Goal: Task Accomplishment & Management: Complete application form

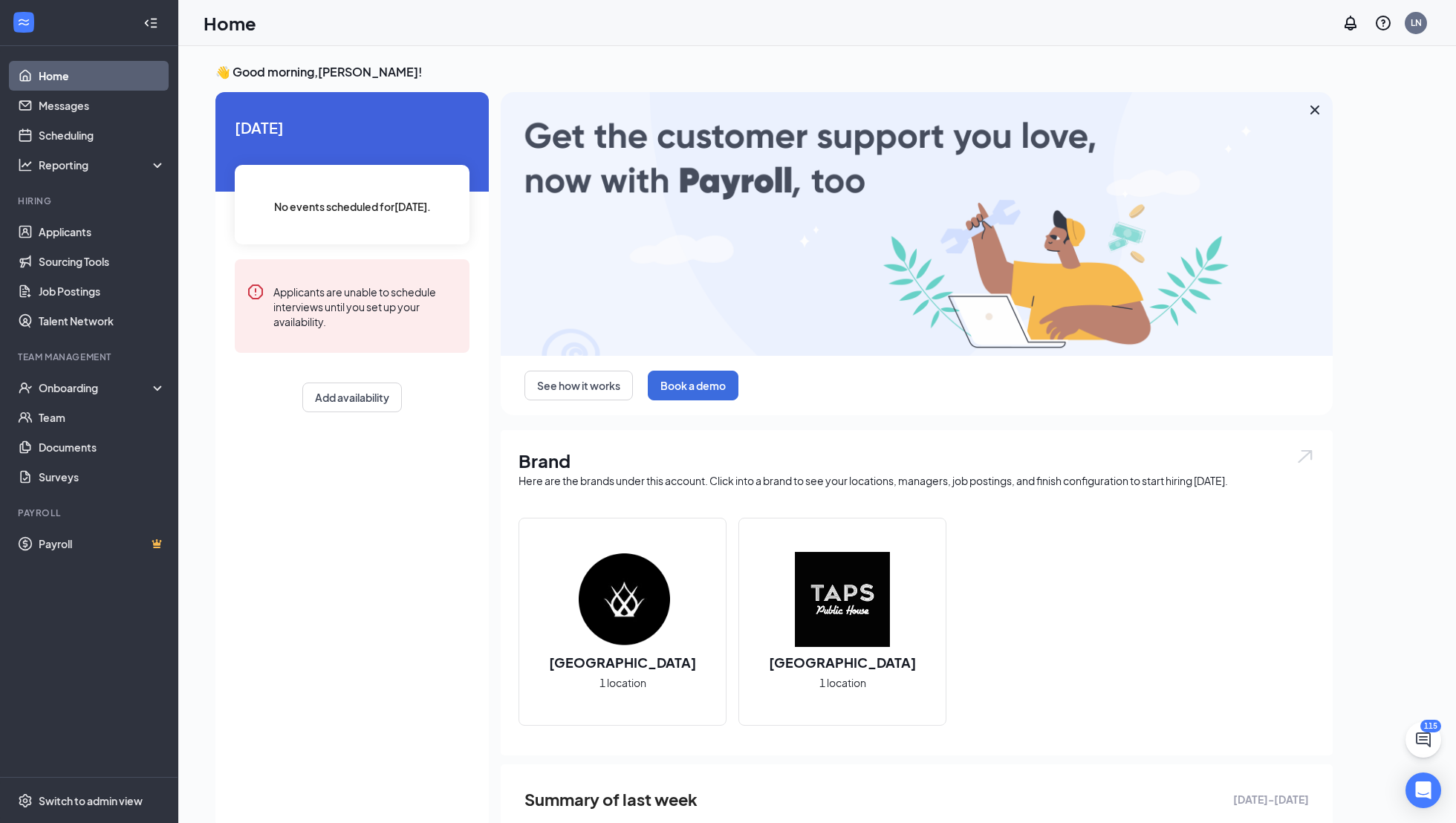
scroll to position [138, 0]
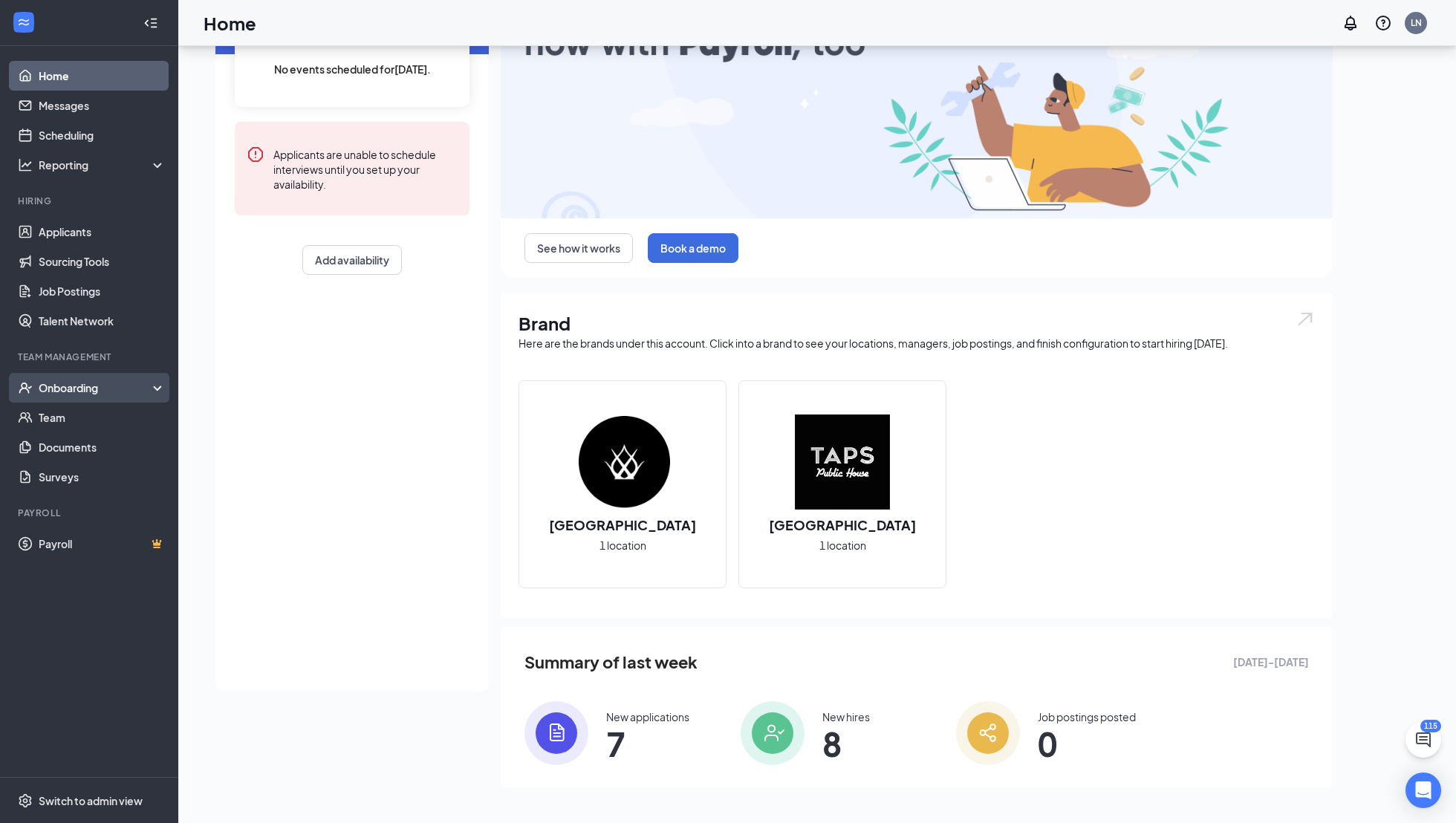
click at [89, 397] on div "Onboarding" at bounding box center [89, 388] width 179 height 30
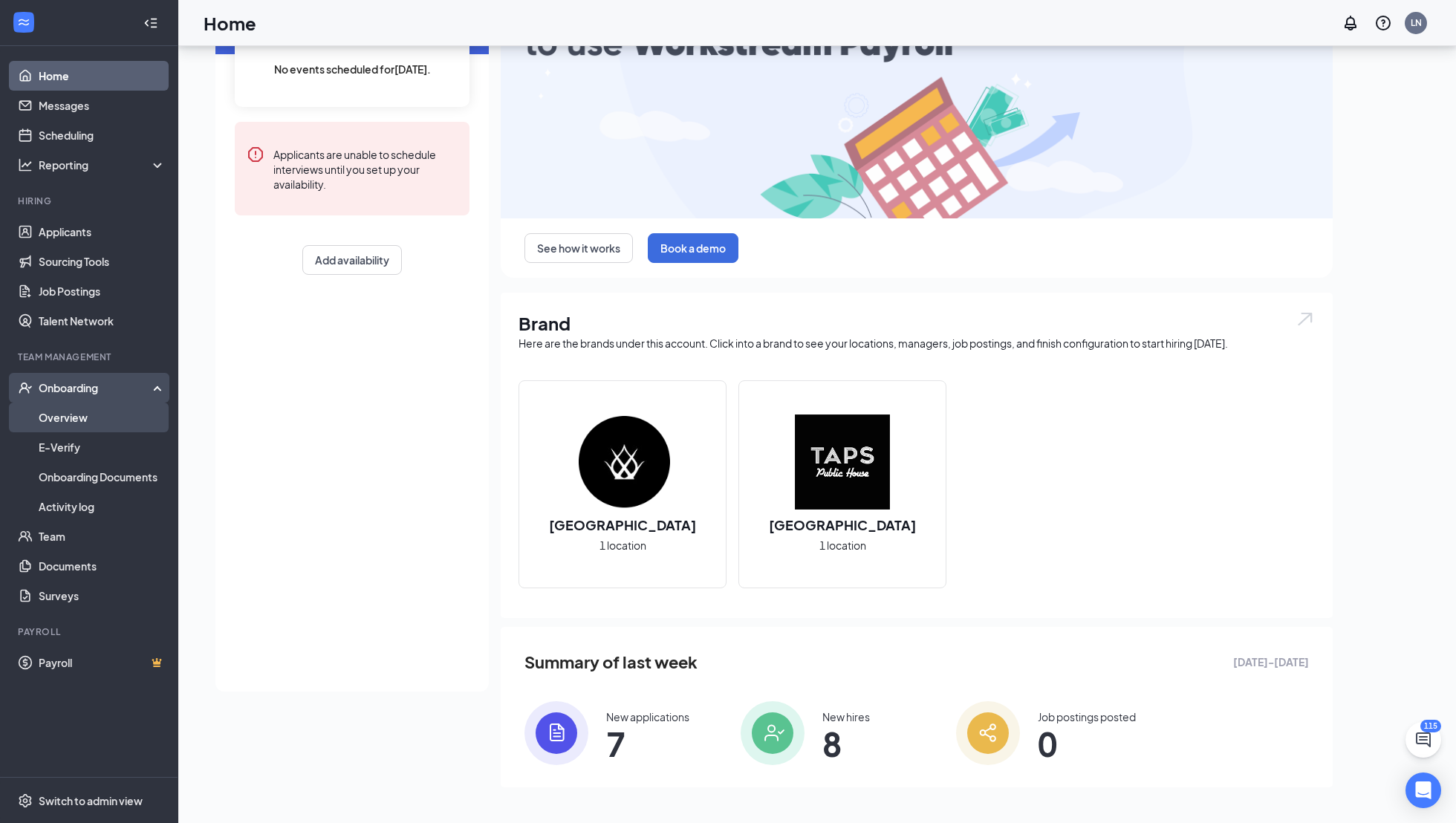
click at [98, 429] on link "Overview" at bounding box center [102, 418] width 127 height 30
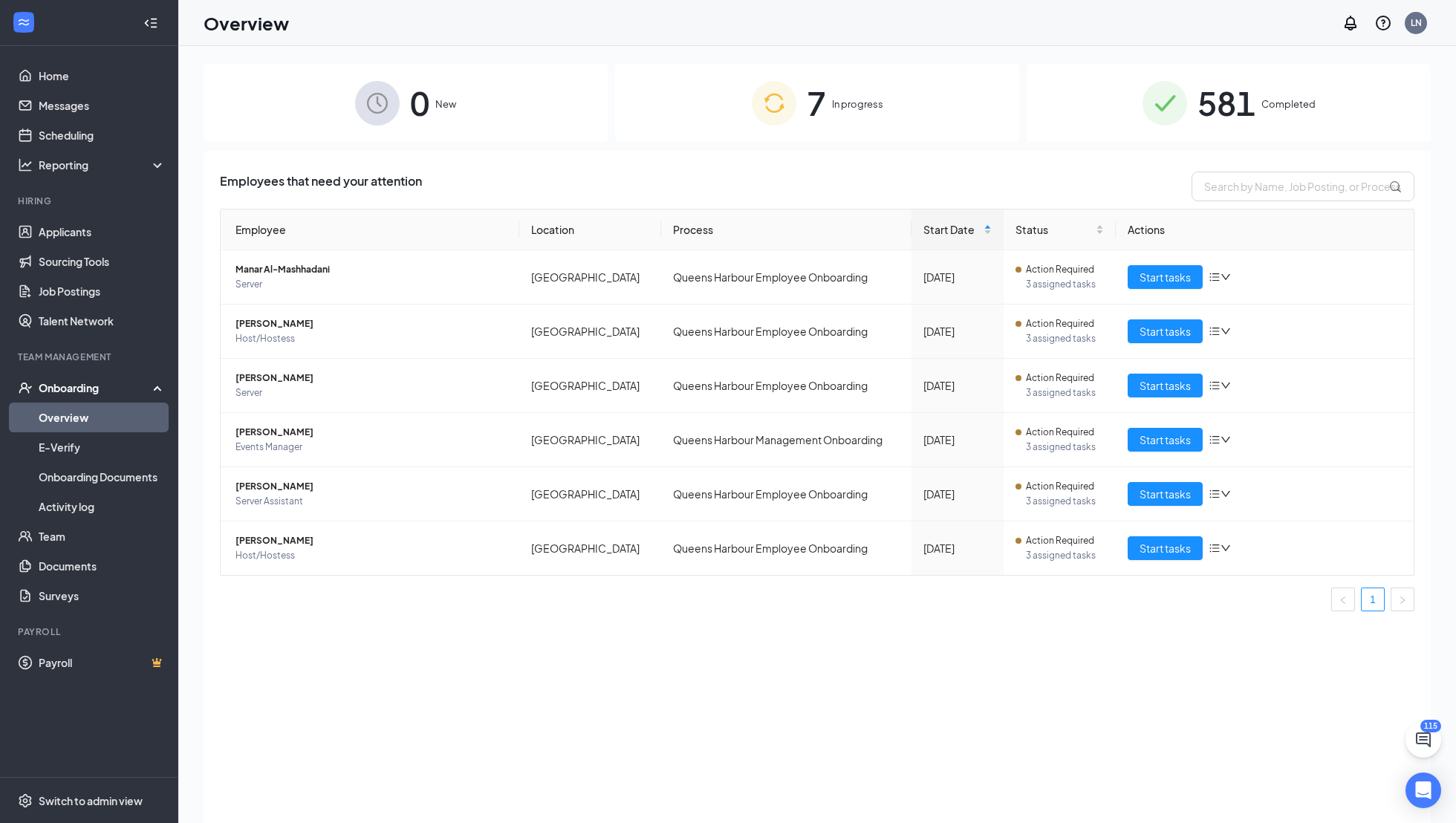
click at [853, 102] on span "In progress" at bounding box center [857, 104] width 51 height 15
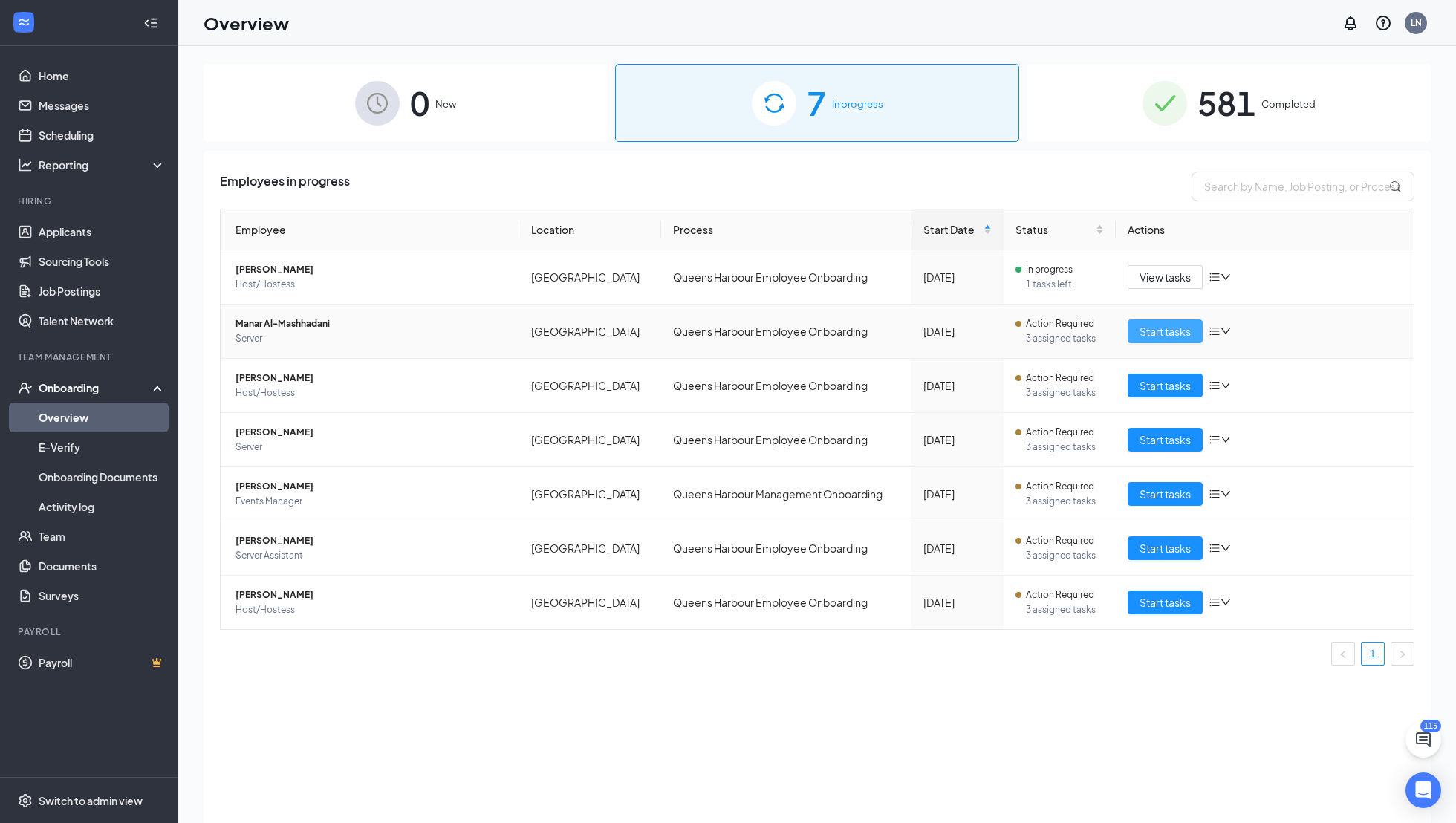
click at [1156, 331] on span "Start tasks" at bounding box center [1165, 331] width 51 height 16
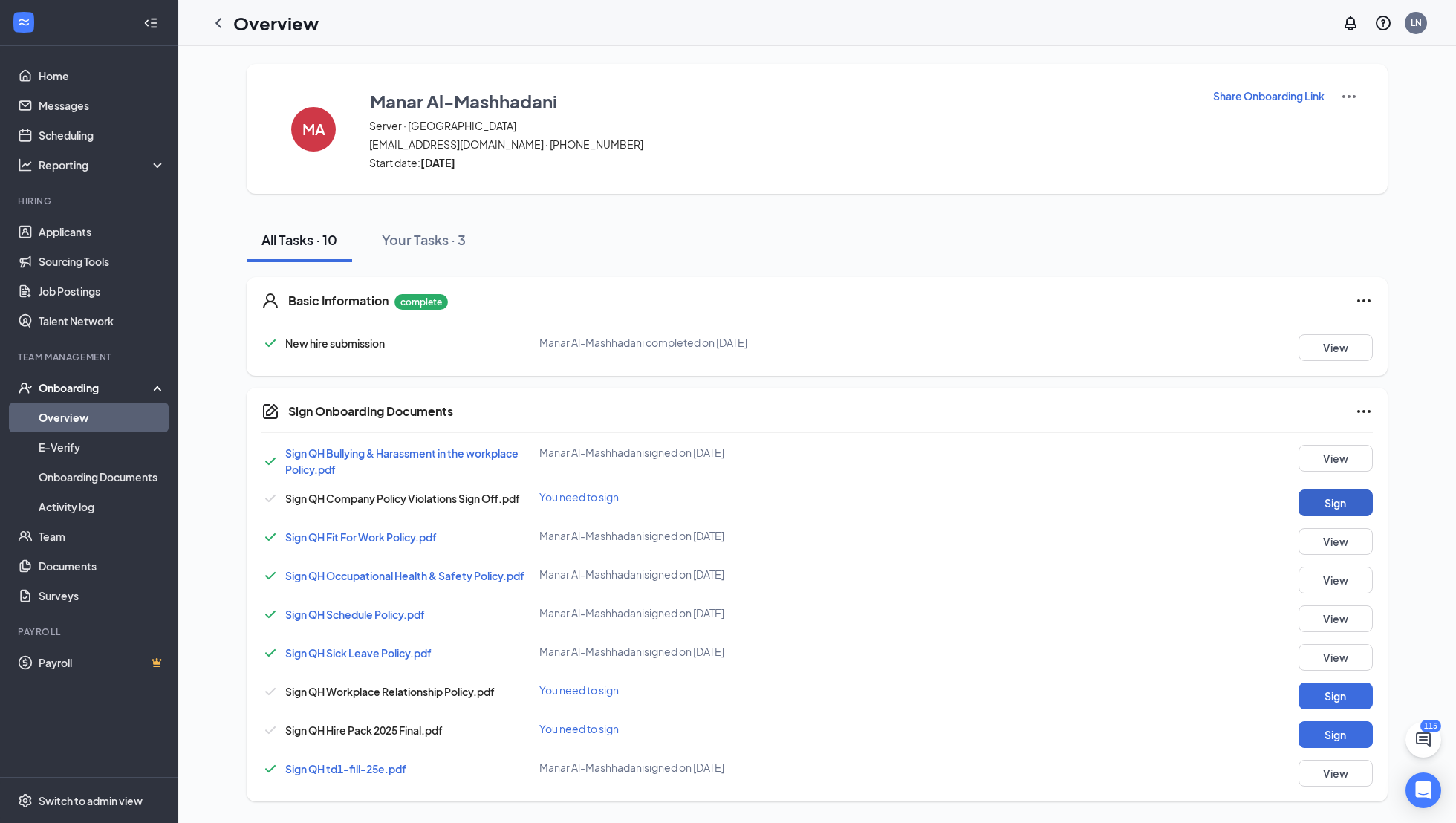
click at [1353, 496] on button "Sign" at bounding box center [1335, 503] width 74 height 27
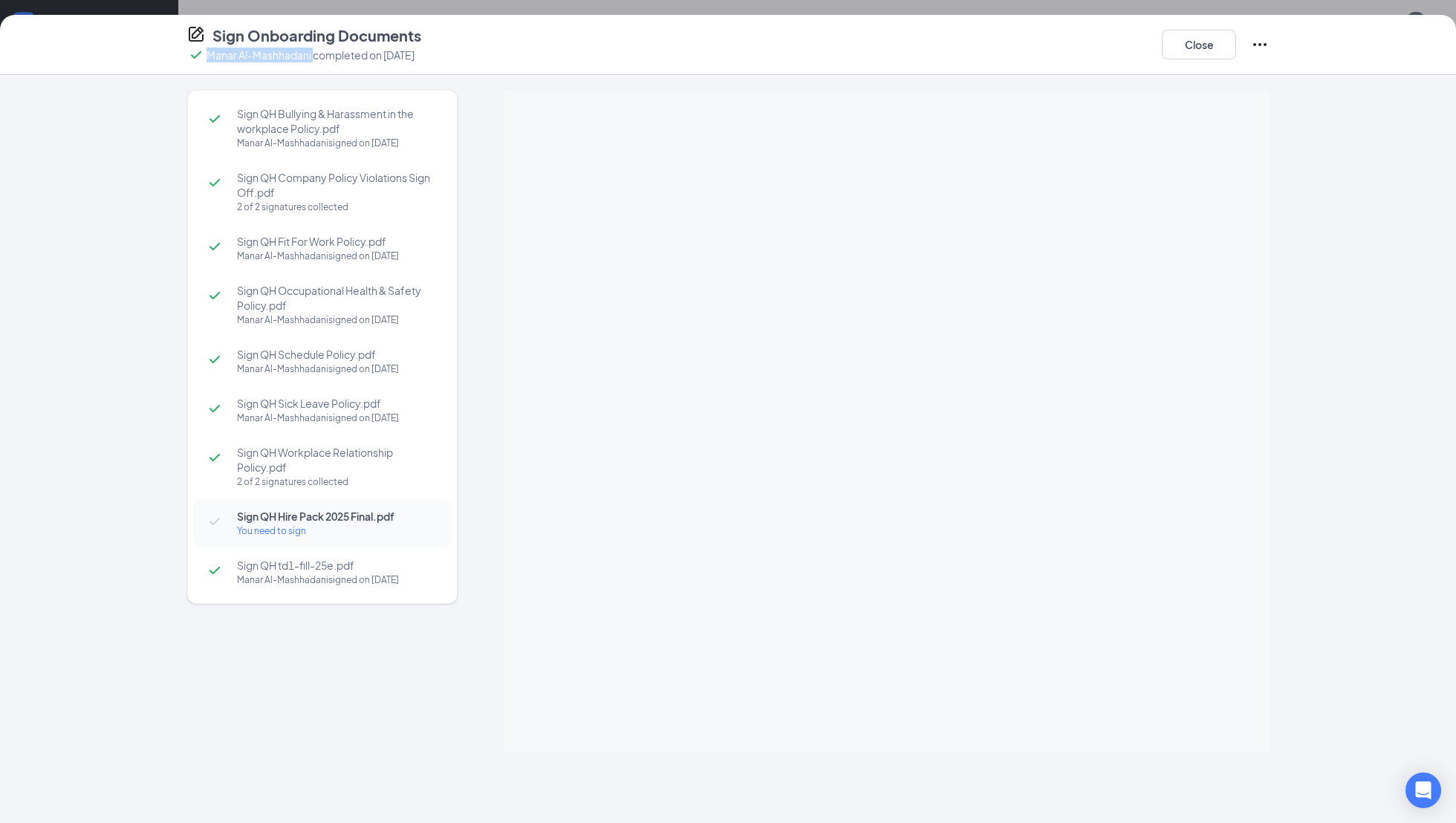
drag, startPoint x: 208, startPoint y: 55, endPoint x: 312, endPoint y: 59, distance: 104.1
click at [312, 59] on p "Manar Al-Mashhadani completed on [DATE]" at bounding box center [310, 55] width 208 height 15
copy p "Manar Al-Mashhadani"
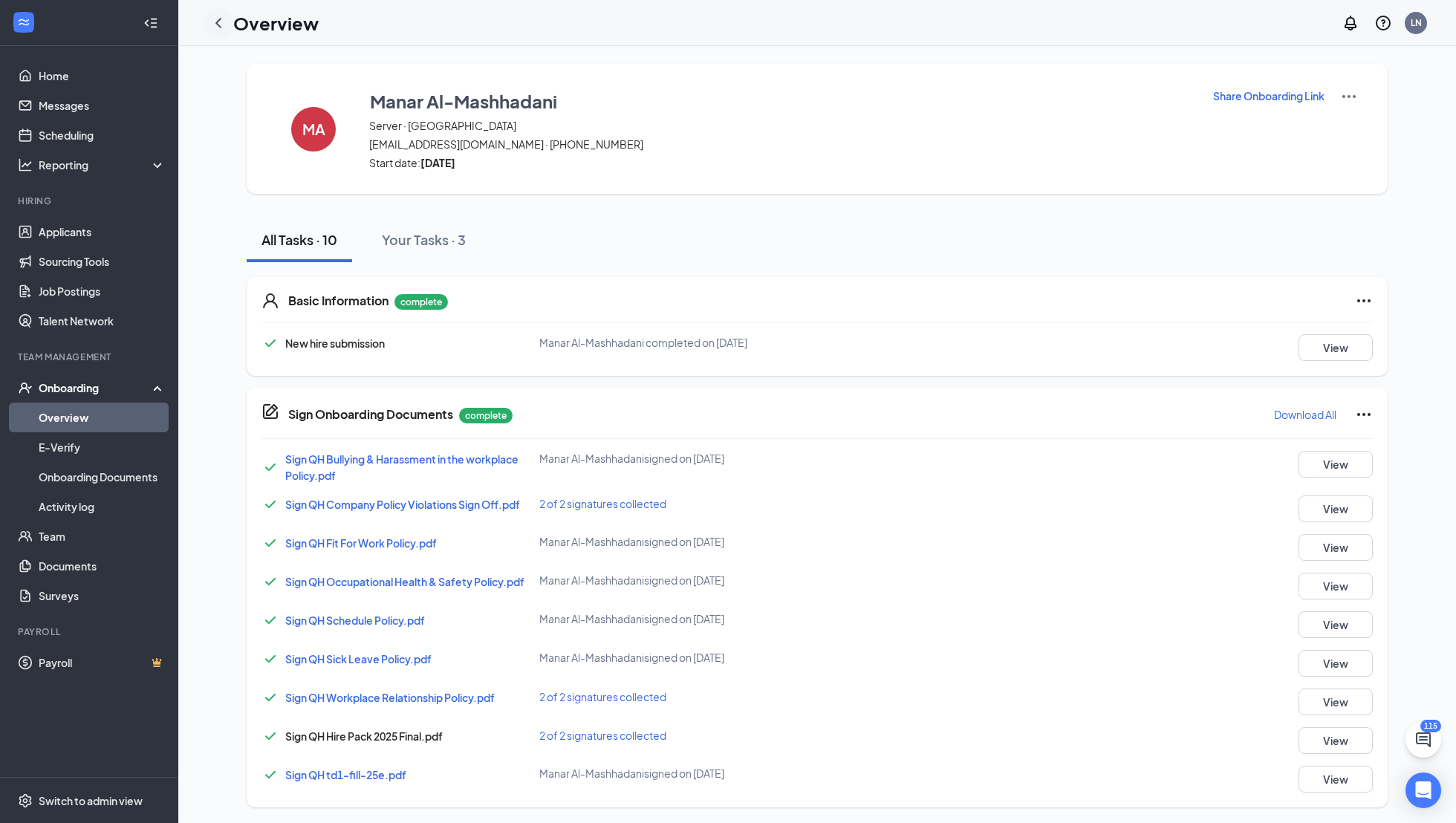
click at [220, 19] on icon "ChevronLeft" at bounding box center [219, 23] width 6 height 10
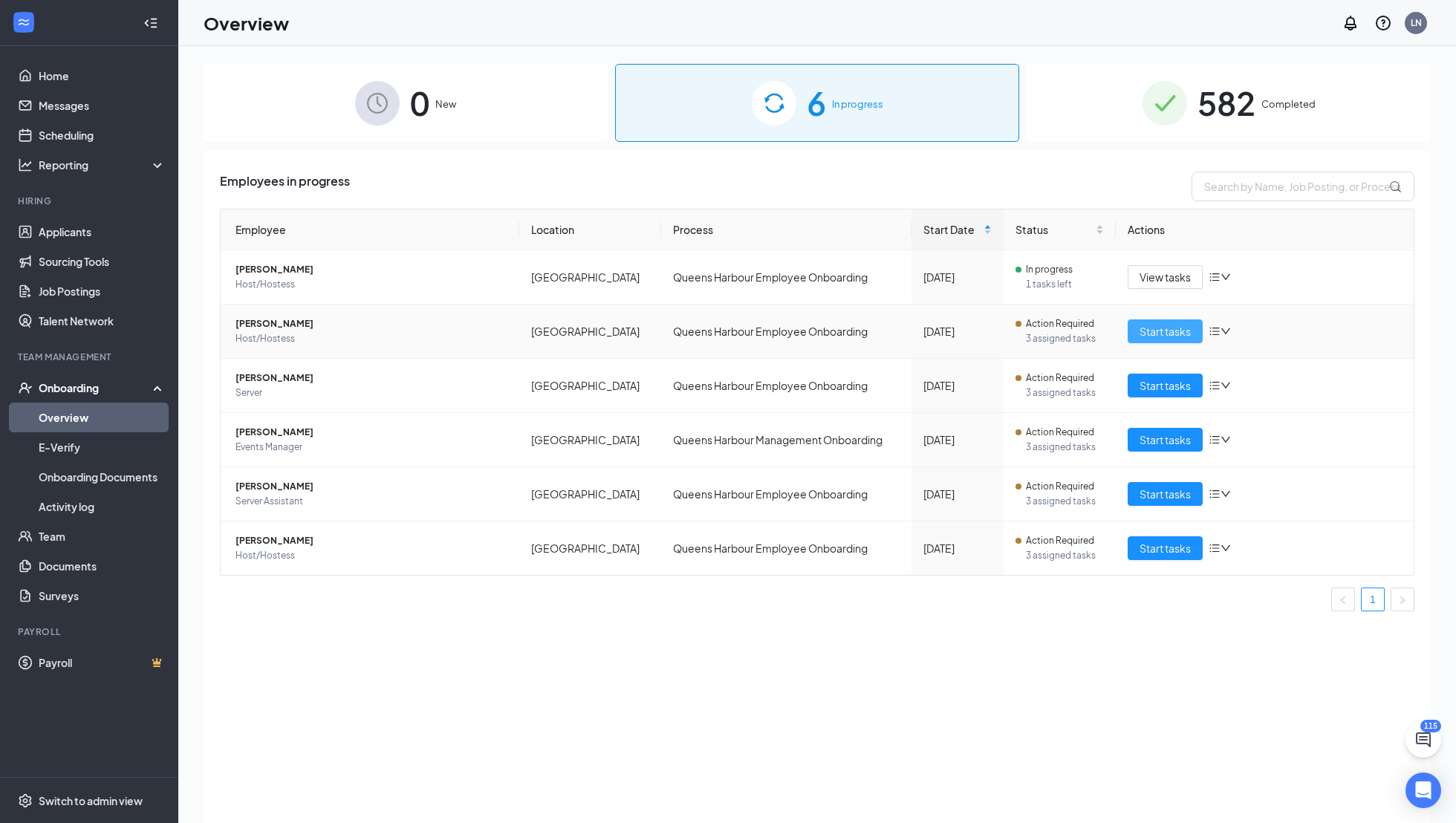
click at [1171, 327] on span "Start tasks" at bounding box center [1165, 331] width 51 height 16
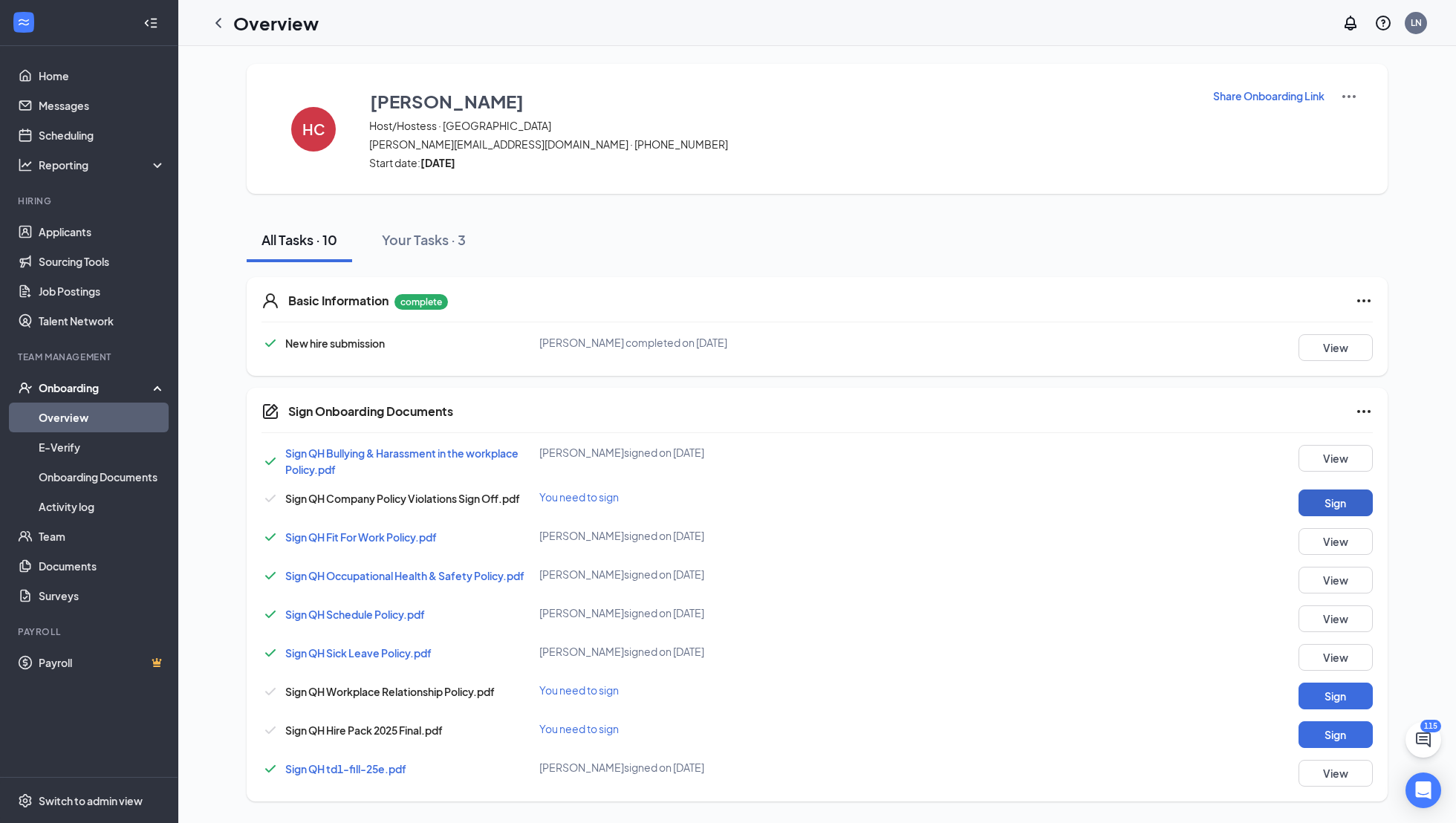
click at [1326, 499] on button "Sign" at bounding box center [1335, 503] width 74 height 27
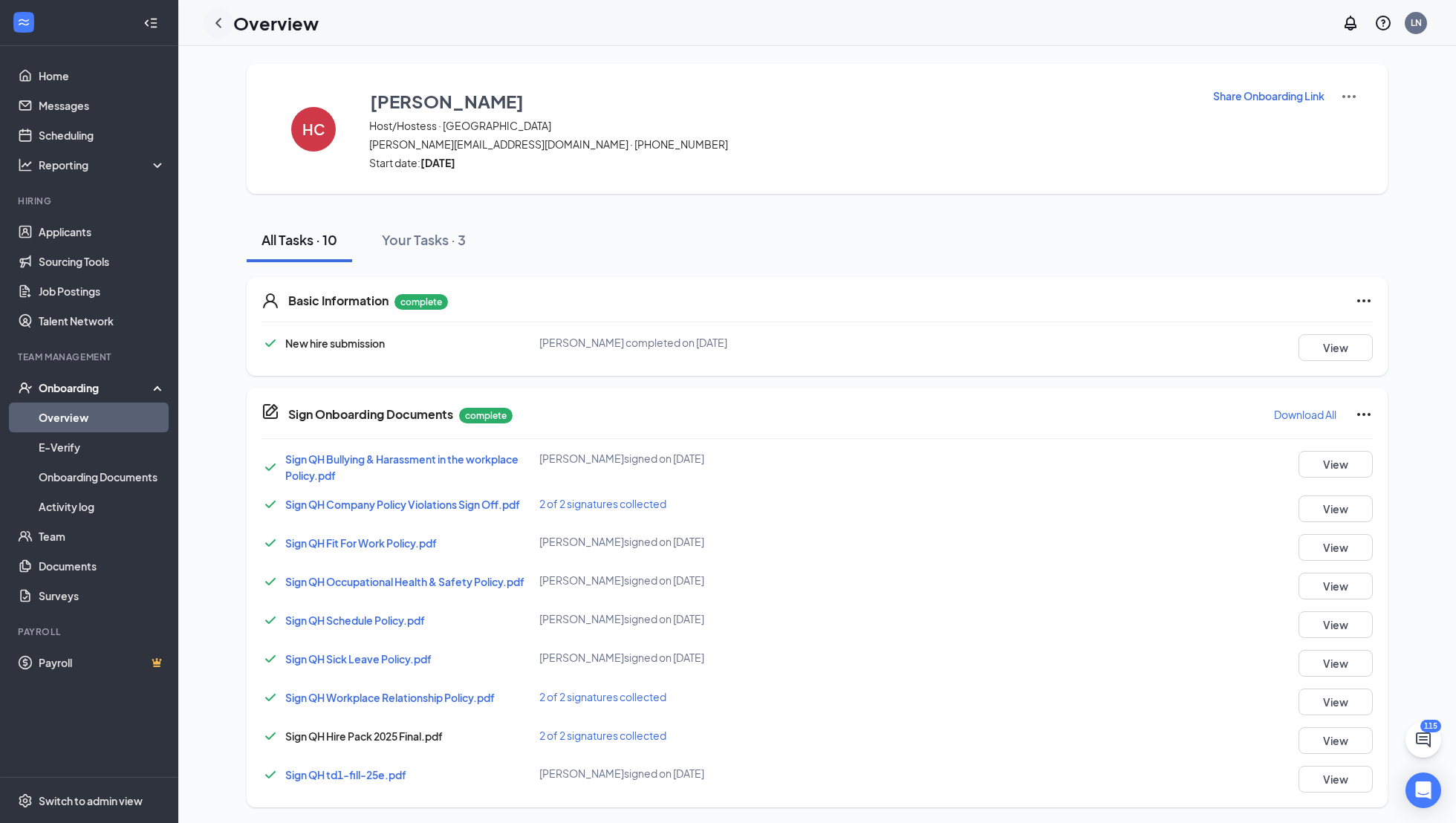
click at [211, 34] on div at bounding box center [219, 23] width 30 height 30
click at [217, 17] on icon "ChevronLeft" at bounding box center [219, 23] width 18 height 18
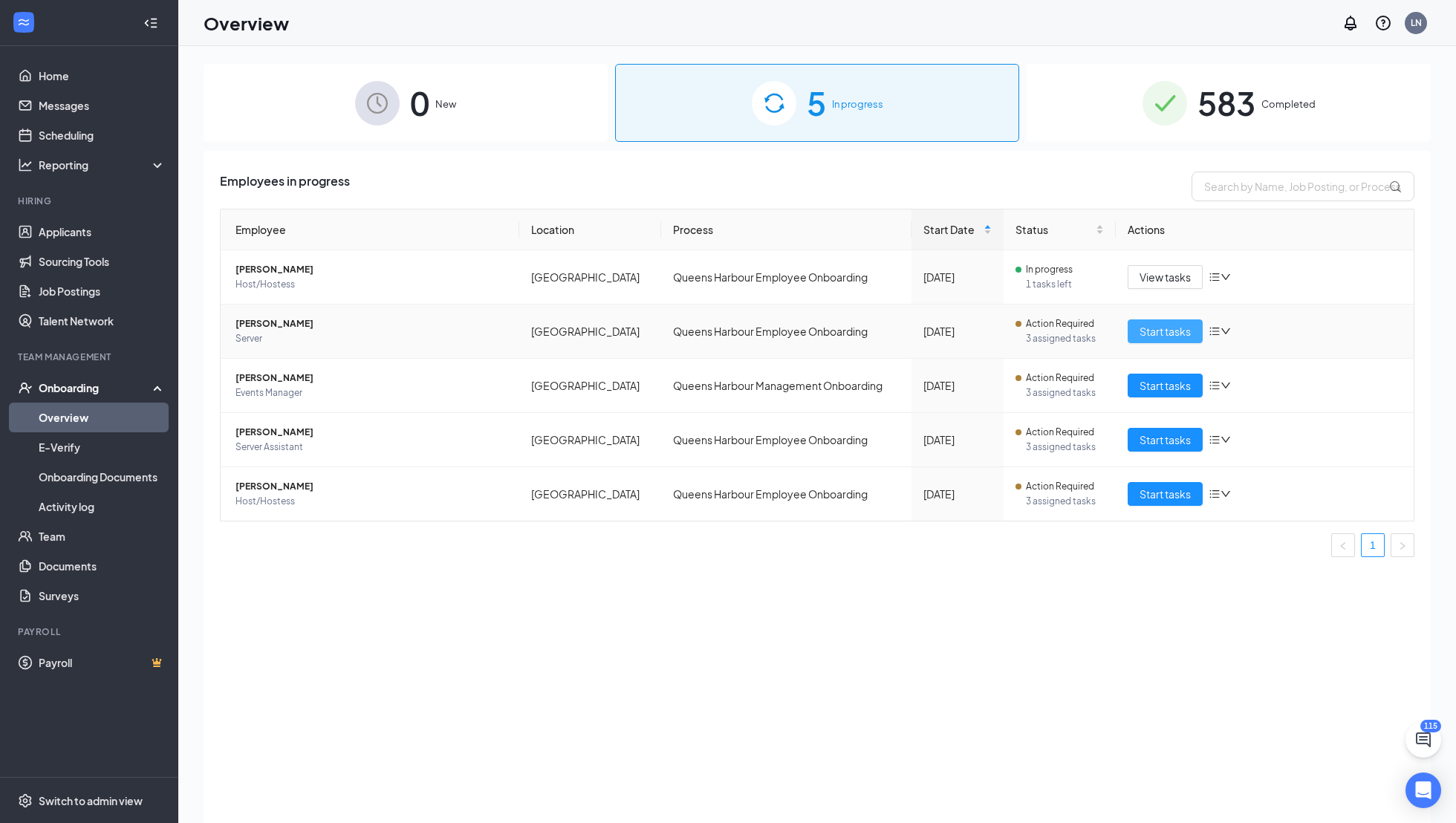
click at [1150, 330] on span "Start tasks" at bounding box center [1165, 331] width 51 height 16
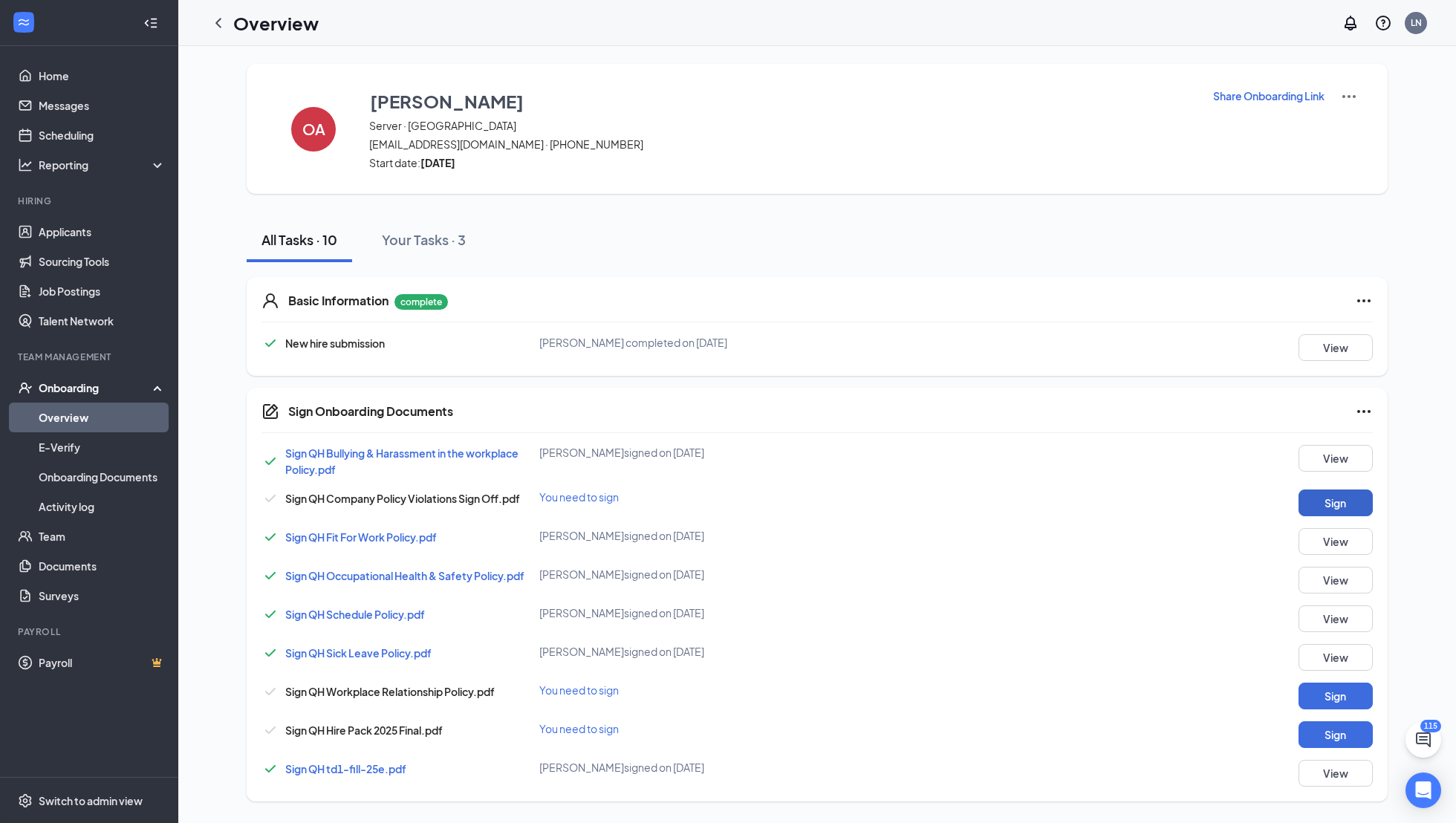
click at [1348, 496] on button "Sign" at bounding box center [1335, 503] width 74 height 27
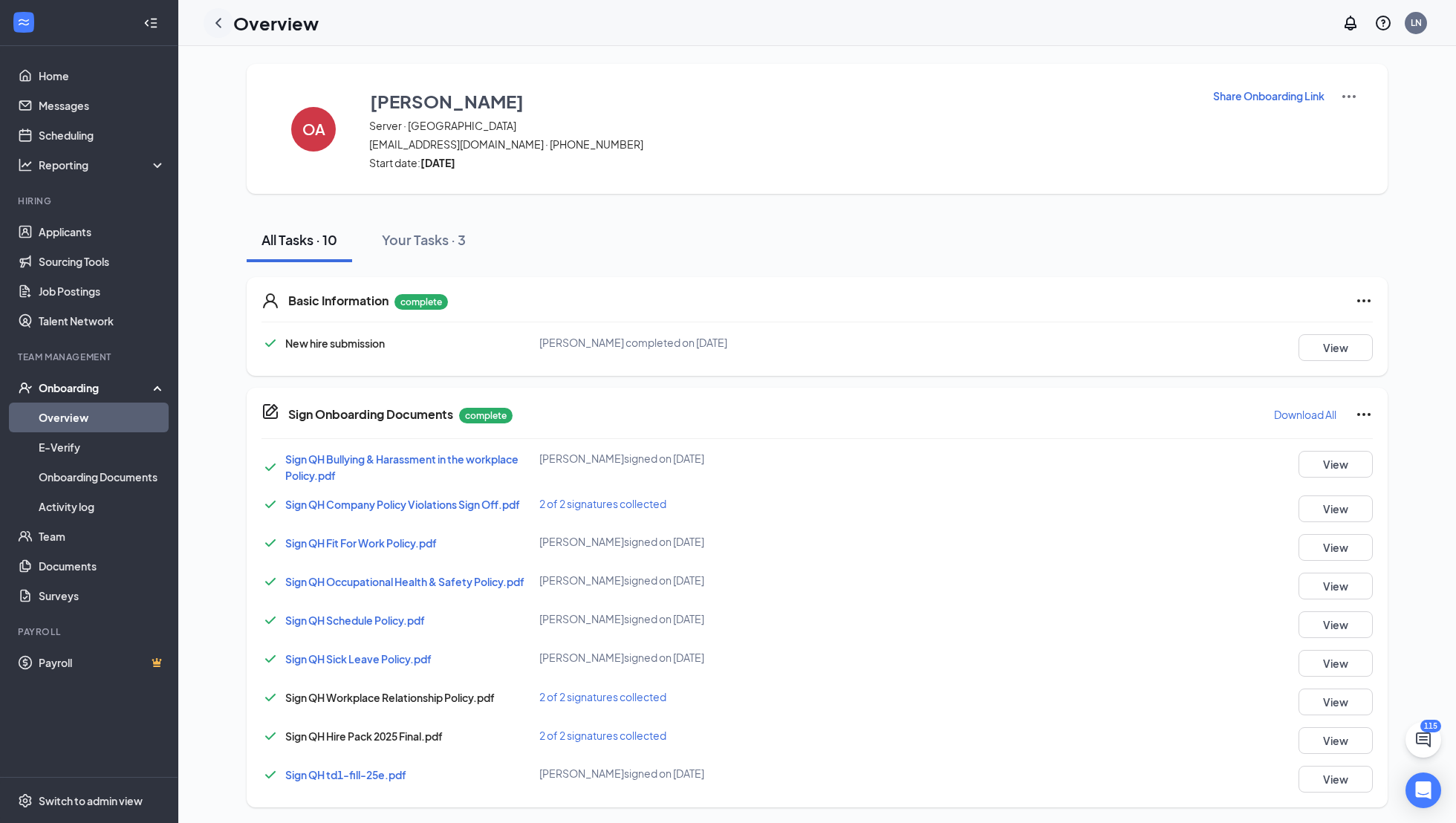
click at [221, 22] on icon "ChevronLeft" at bounding box center [219, 23] width 18 height 18
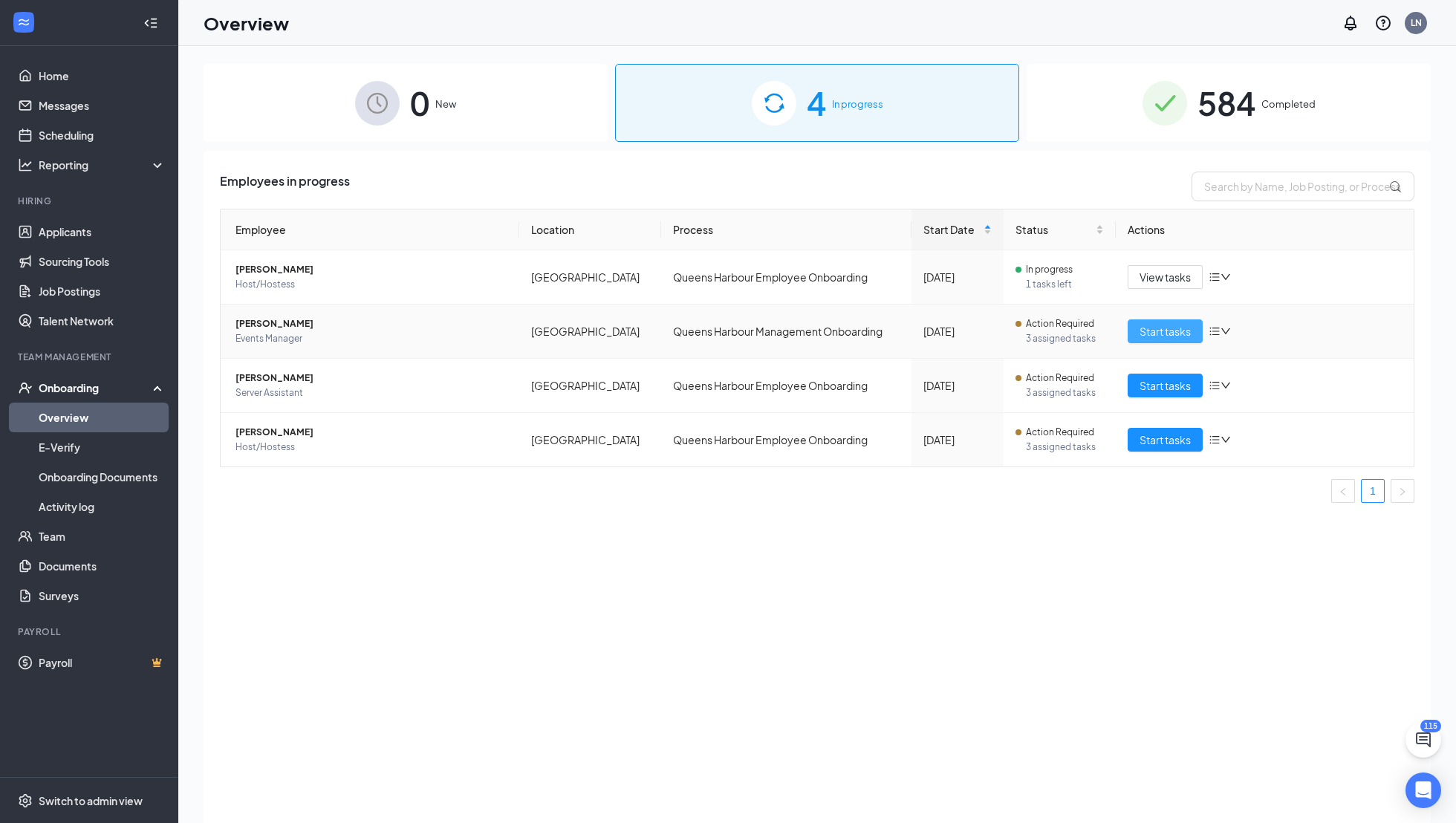
click at [1157, 330] on span "Start tasks" at bounding box center [1165, 331] width 51 height 16
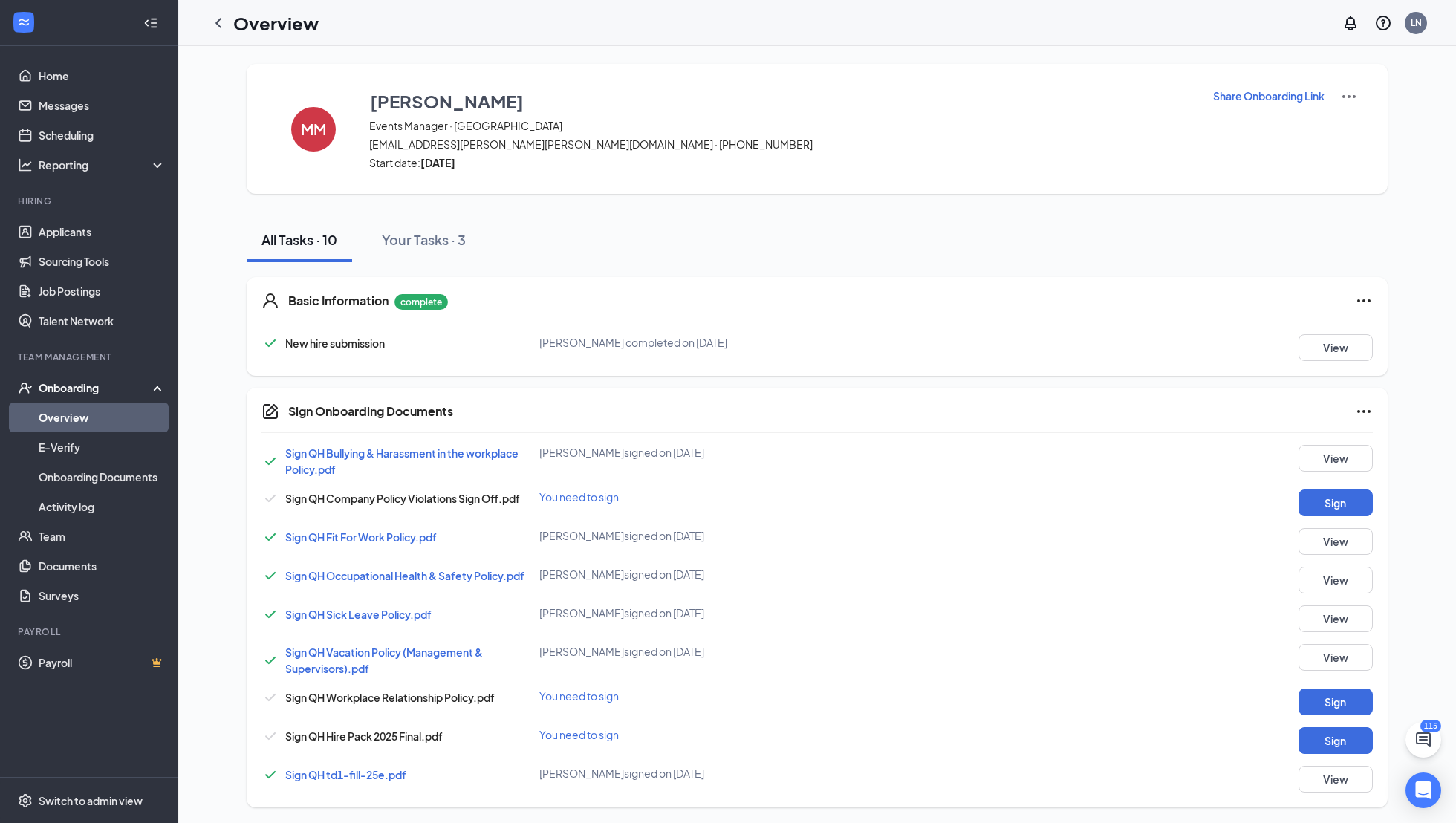
scroll to position [1, 0]
click at [1316, 507] on button "Sign" at bounding box center [1335, 501] width 74 height 27
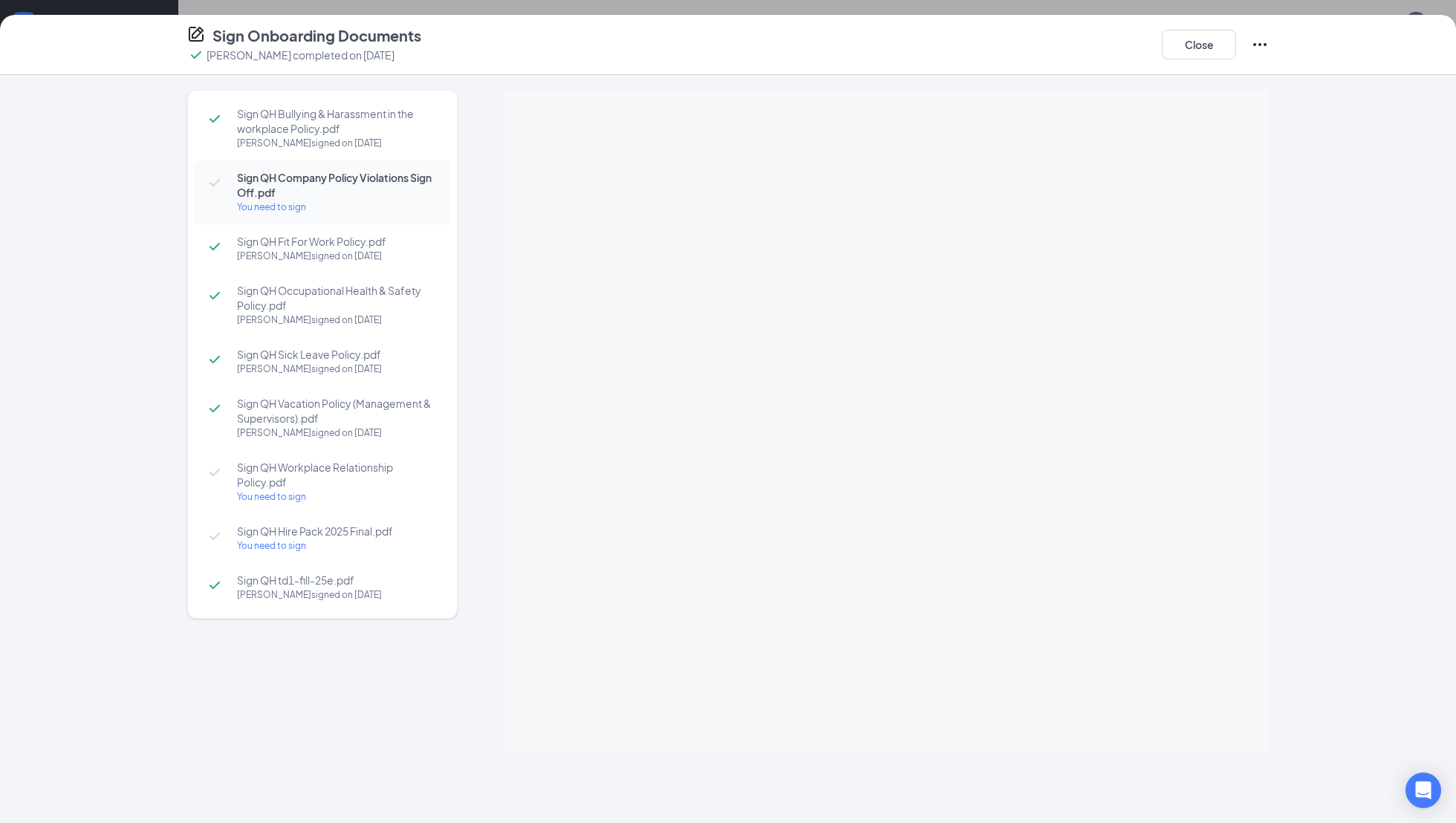
click at [1191, 23] on div "Sign Onboarding Documents [PERSON_NAME] completed on [DATE] Close" at bounding box center [728, 45] width 1456 height 60
click at [1190, 38] on button "Close" at bounding box center [1199, 45] width 74 height 30
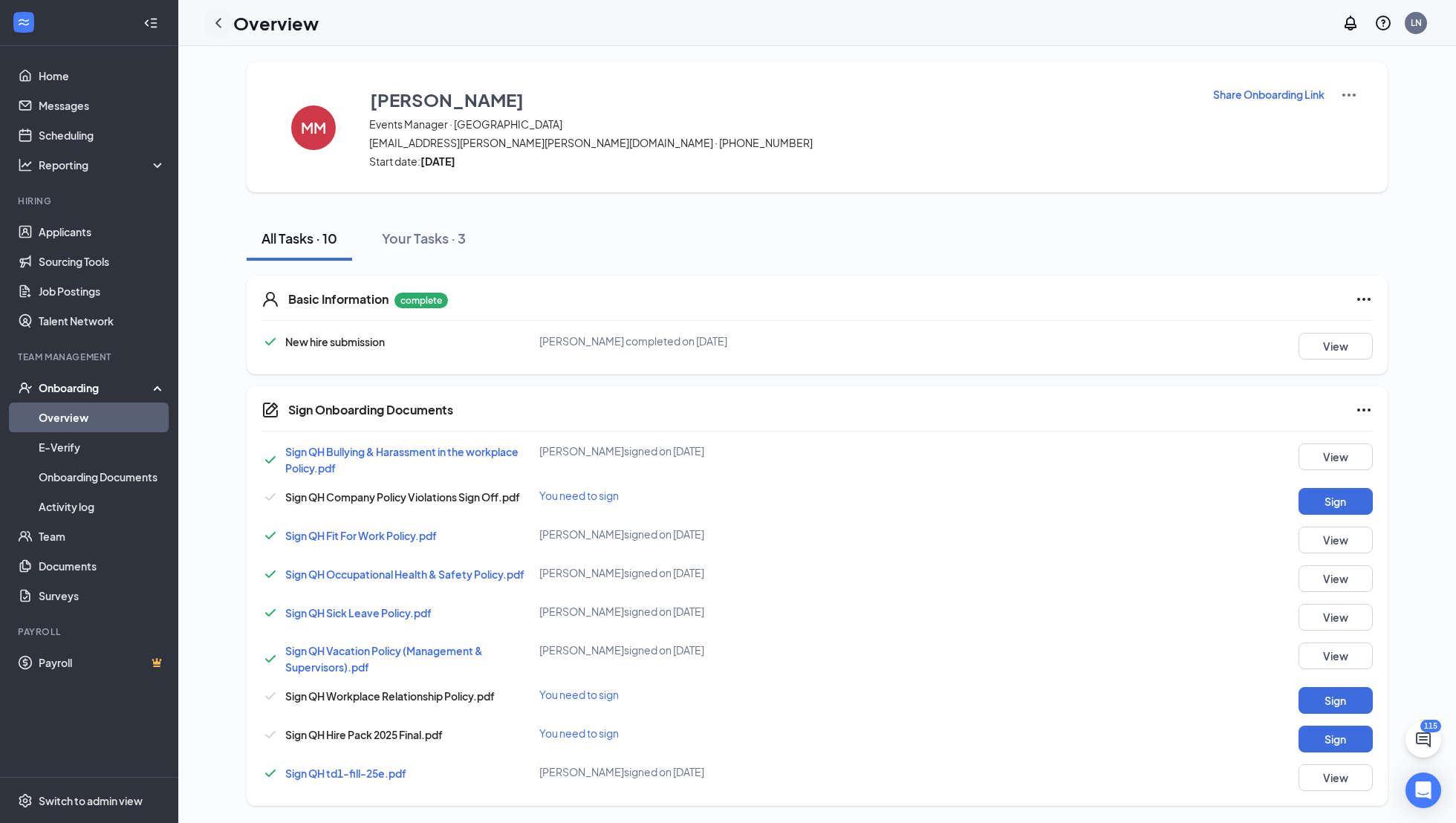
click at [217, 25] on icon "ChevronLeft" at bounding box center [219, 23] width 18 height 18
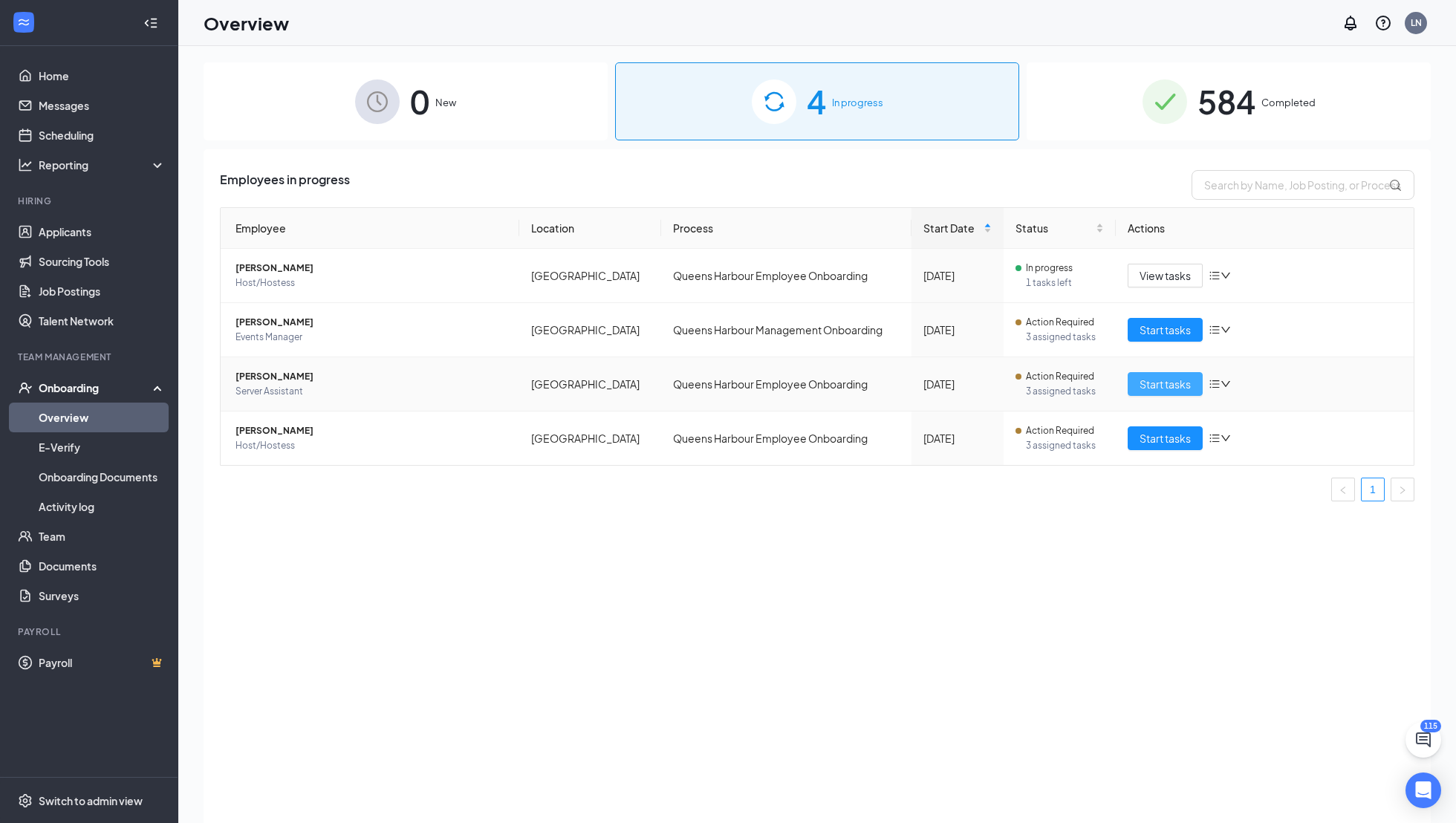
click at [1157, 389] on span "Start tasks" at bounding box center [1165, 384] width 51 height 16
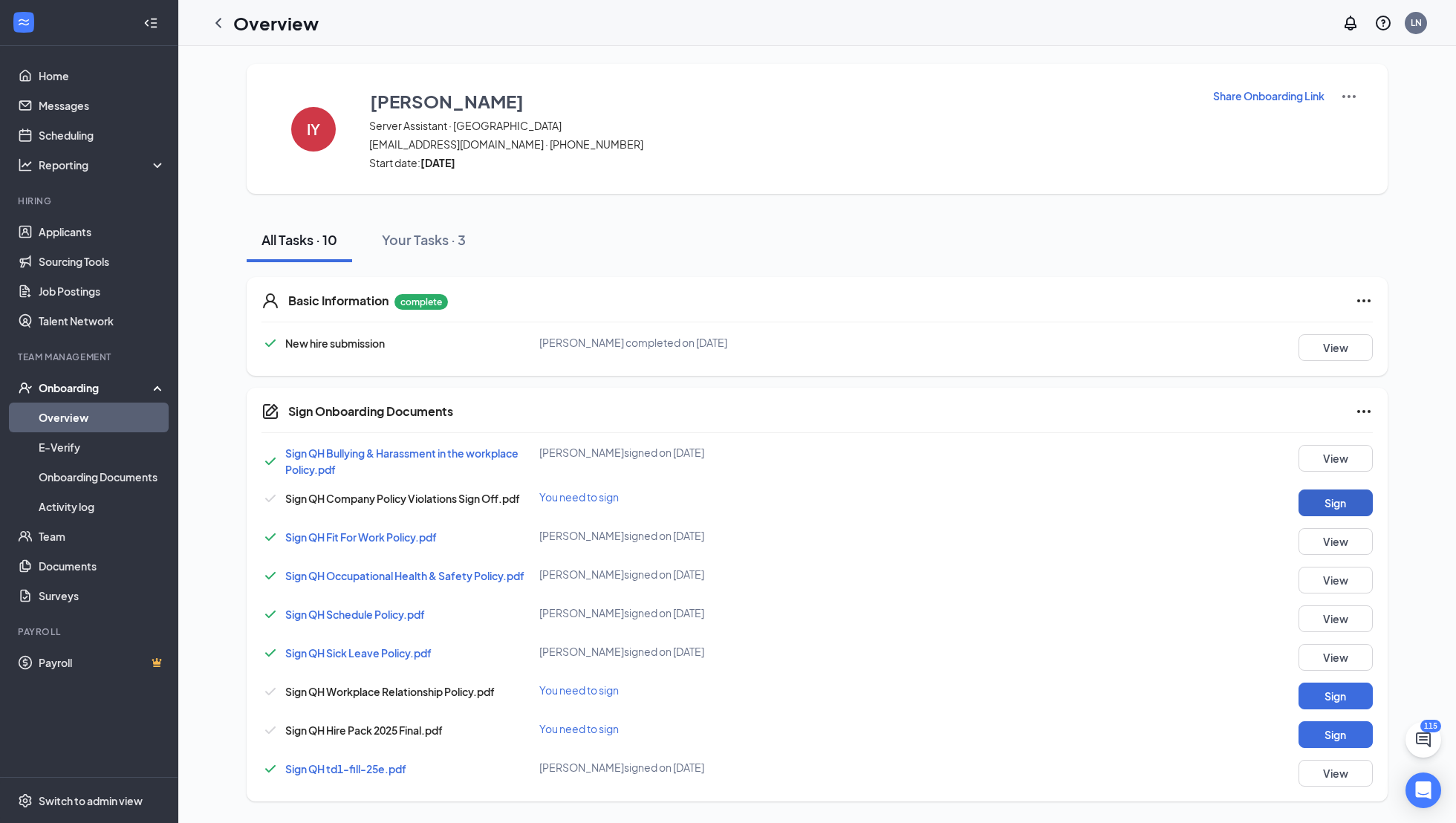
click at [1339, 496] on button "Sign" at bounding box center [1335, 503] width 74 height 27
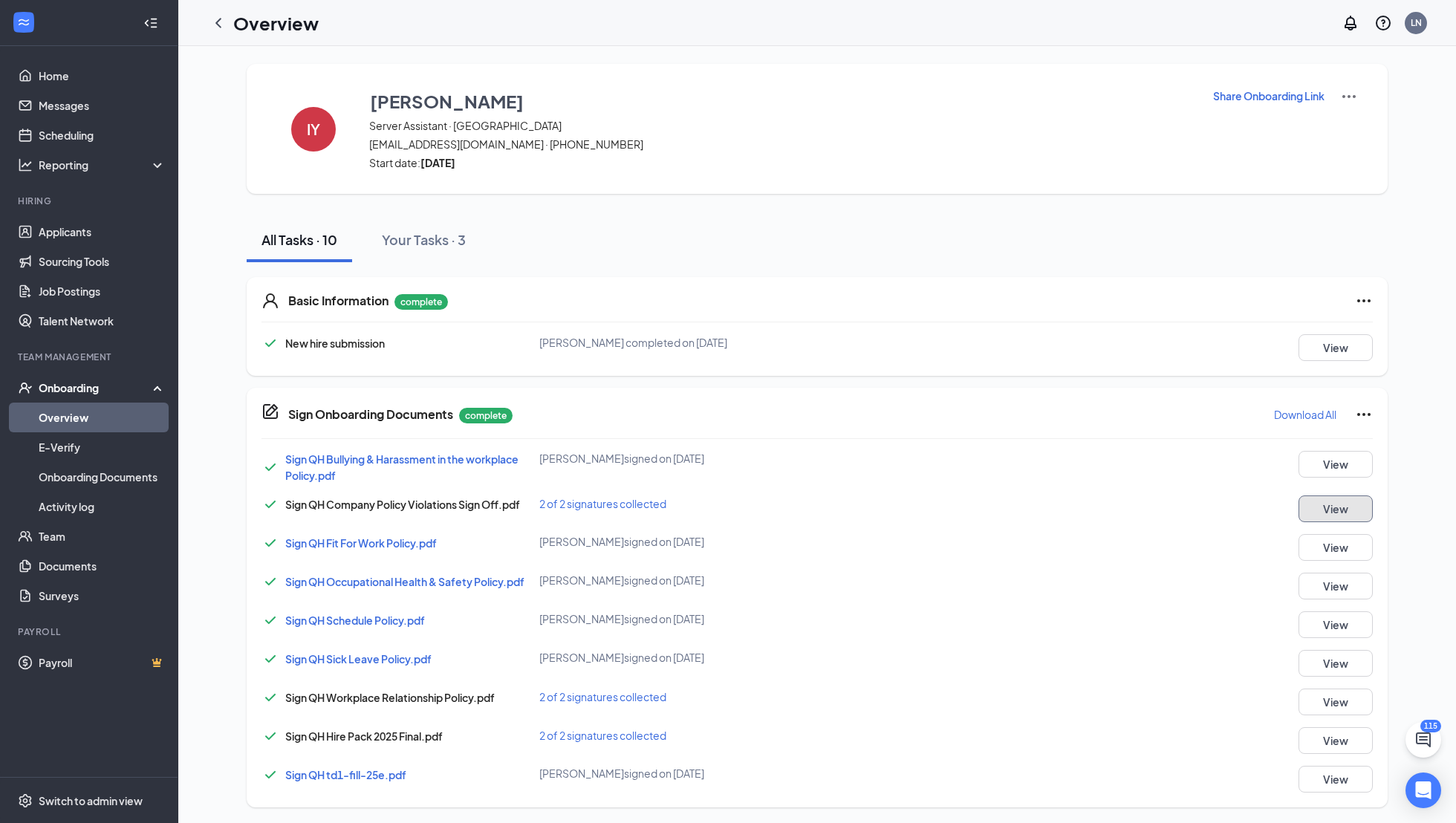
scroll to position [1, 0]
click at [1339, 740] on button "View" at bounding box center [1335, 738] width 74 height 27
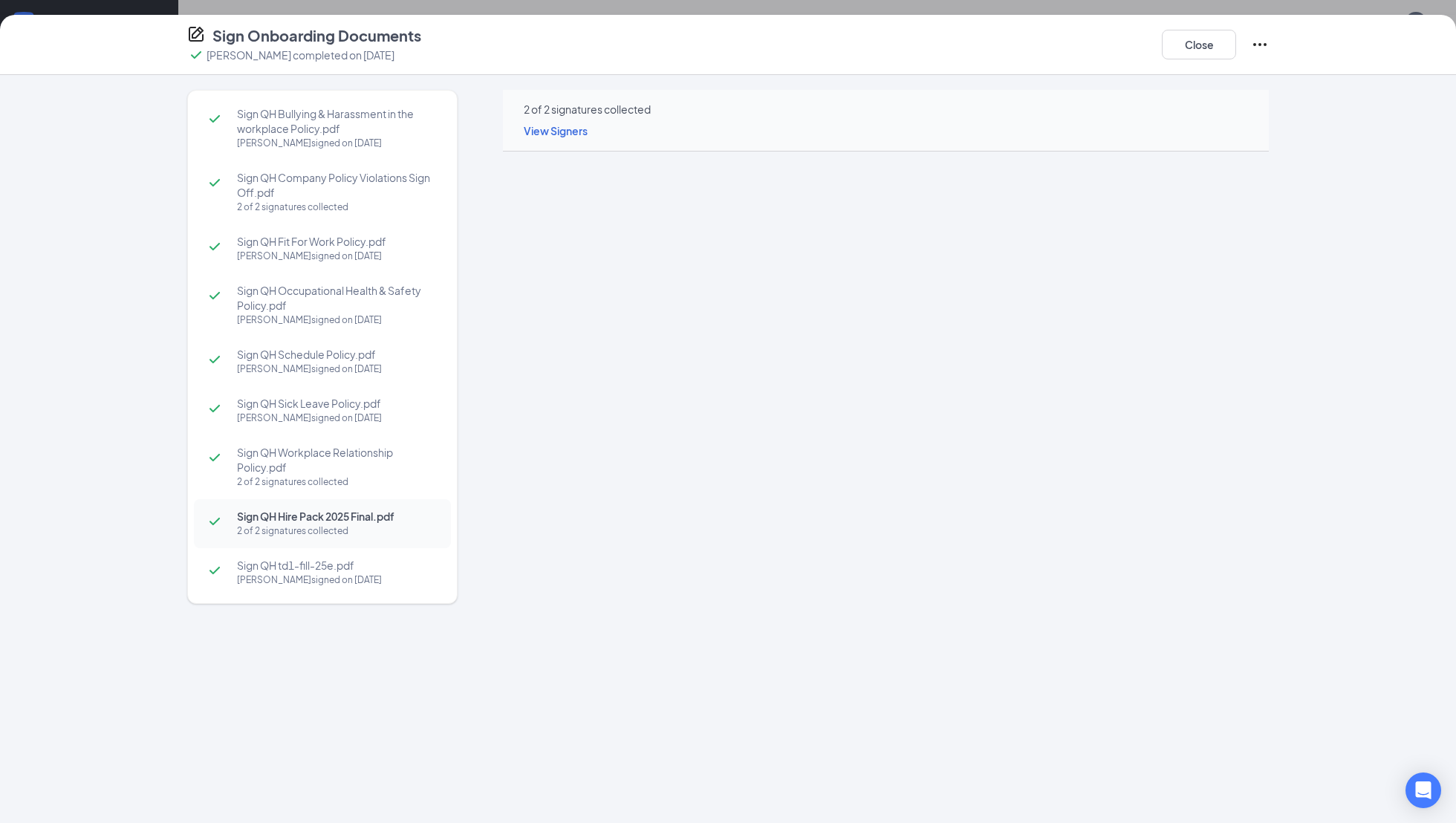
scroll to position [0, 0]
click at [1215, 48] on button "Close" at bounding box center [1199, 45] width 74 height 30
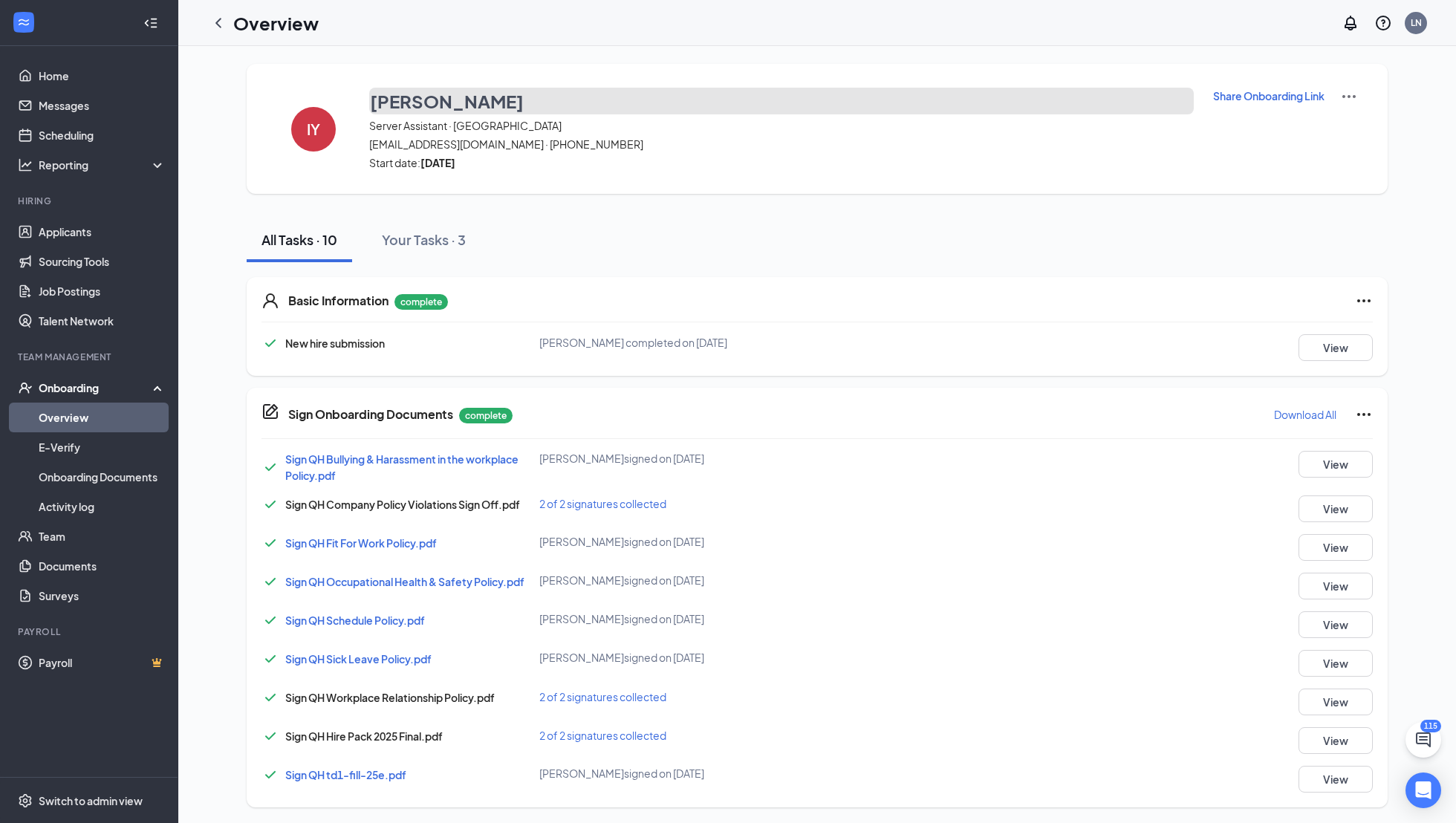
drag, startPoint x: 505, startPoint y: 101, endPoint x: 379, endPoint y: 92, distance: 126.3
click at [379, 92] on button "[PERSON_NAME]" at bounding box center [781, 101] width 824 height 27
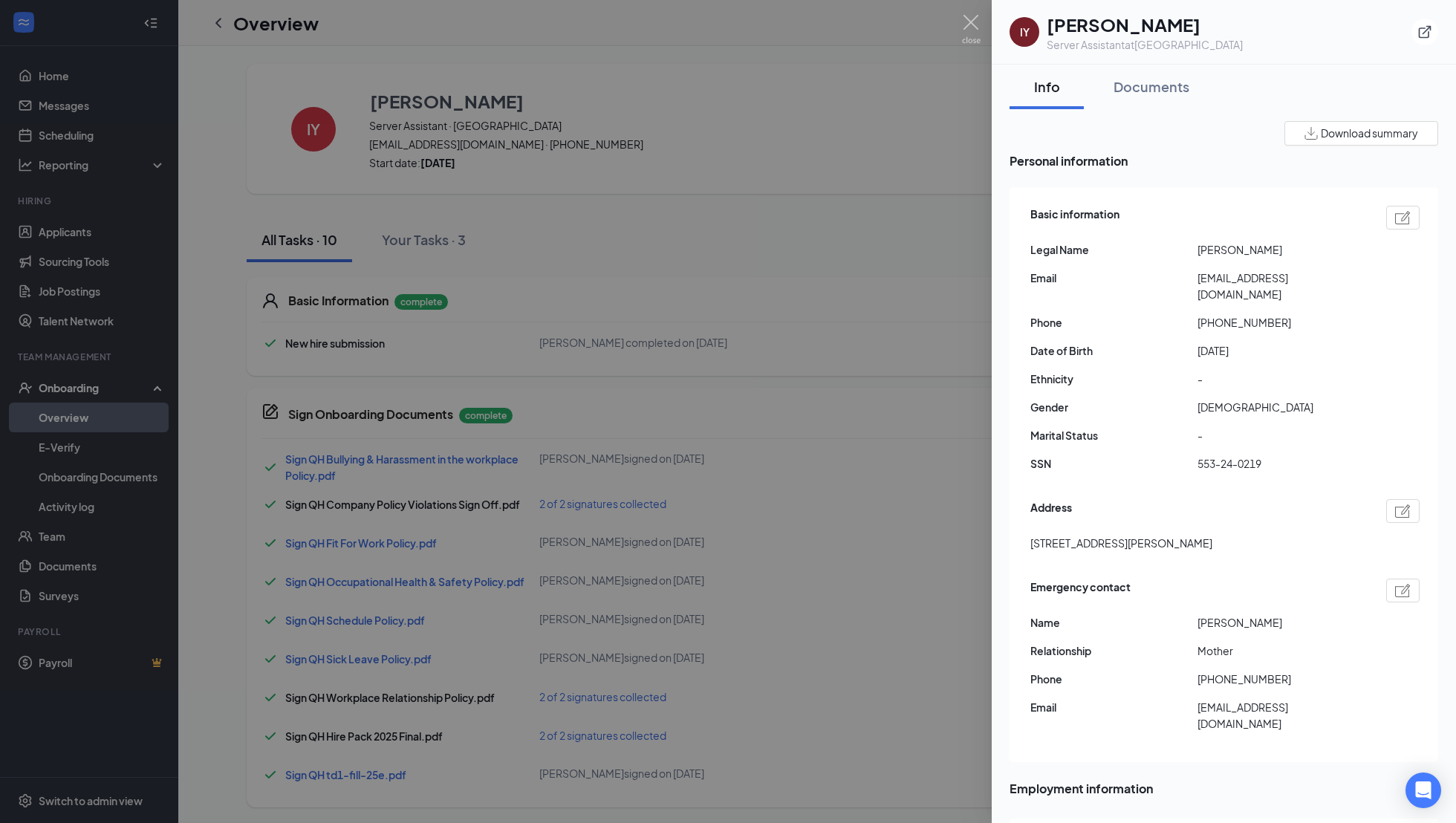
drag, startPoint x: 1186, startPoint y: 17, endPoint x: 1040, endPoint y: 19, distance: 146.0
click at [1040, 18] on div "IY [PERSON_NAME] Server Assistant at [GEOGRAPHIC_DATA]" at bounding box center [1127, 32] width 234 height 40
copy div "IY [PERSON_NAME]"
click at [979, 20] on img at bounding box center [971, 29] width 19 height 29
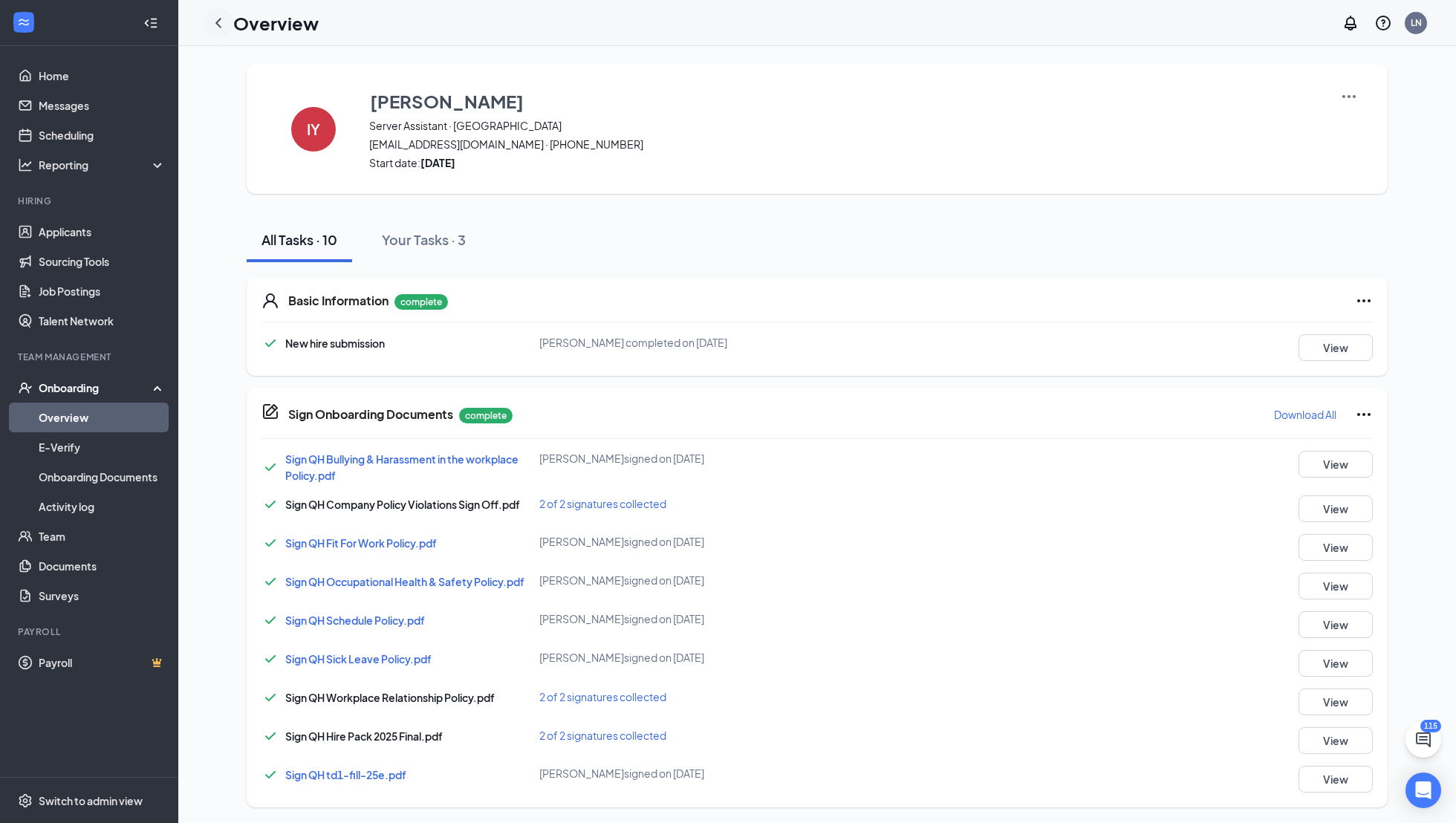
click at [211, 28] on icon "ChevronLeft" at bounding box center [219, 23] width 18 height 18
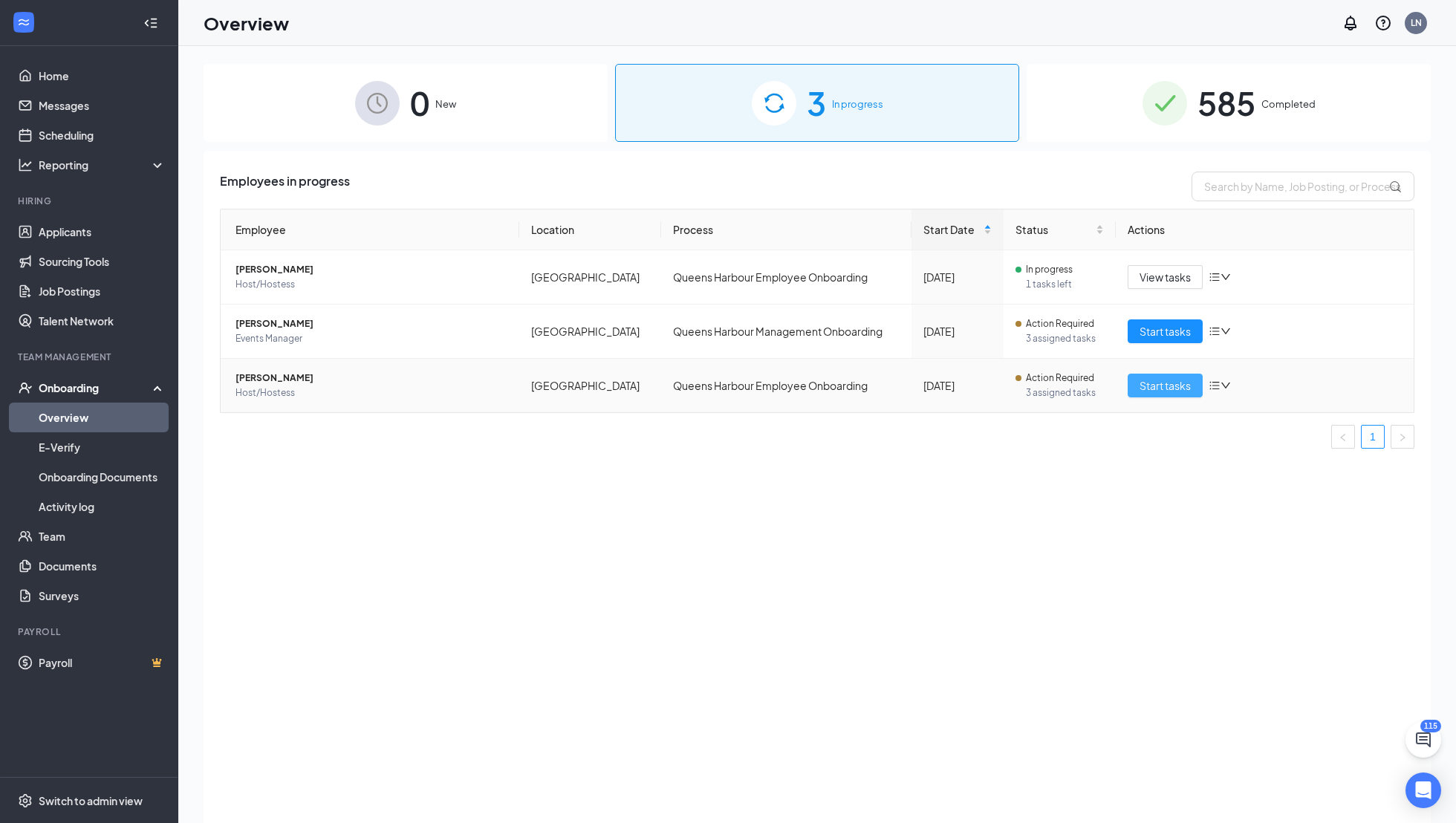
click at [1159, 382] on span "Start tasks" at bounding box center [1165, 385] width 51 height 16
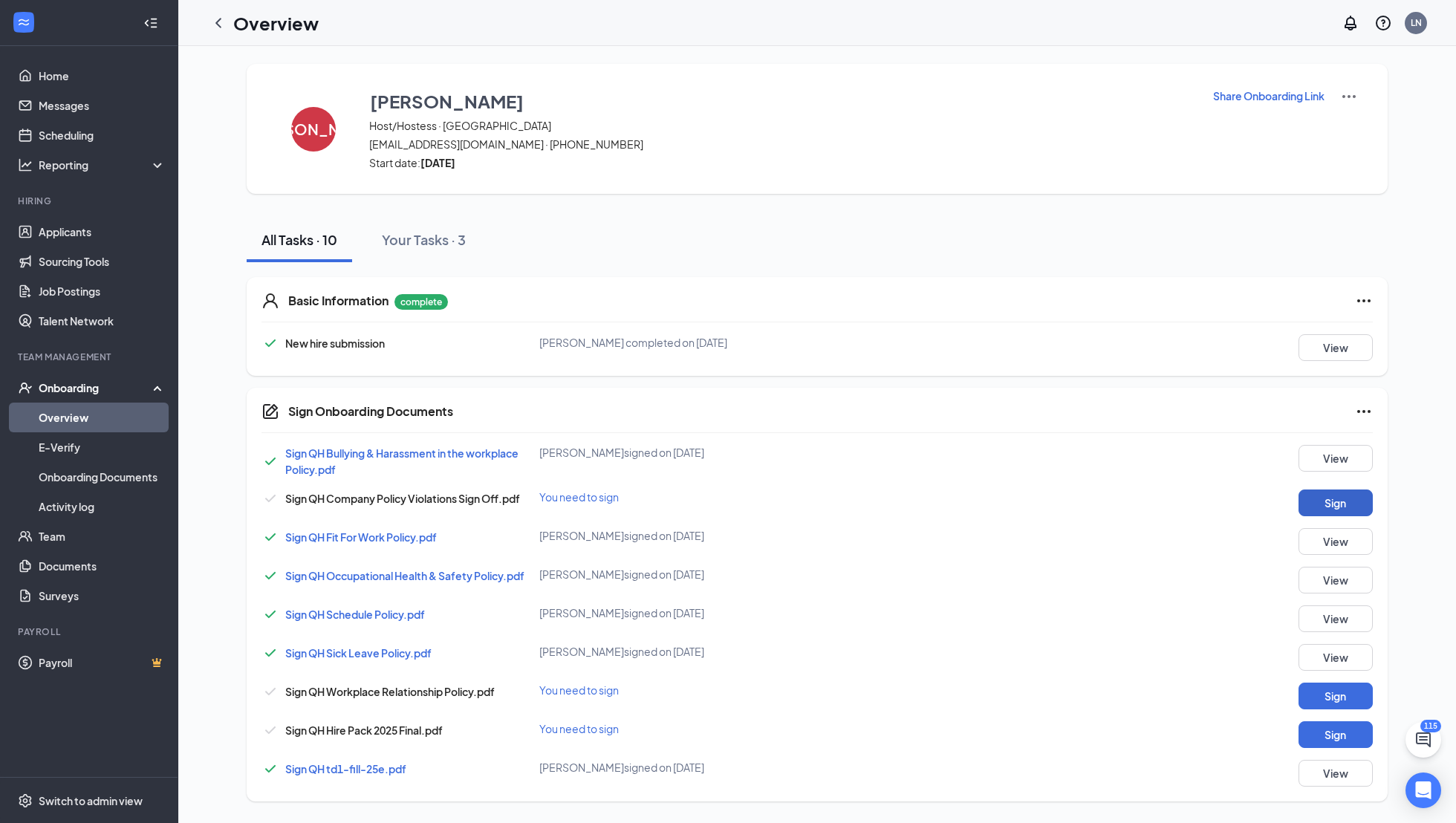
click at [1318, 505] on button "Sign" at bounding box center [1335, 503] width 74 height 27
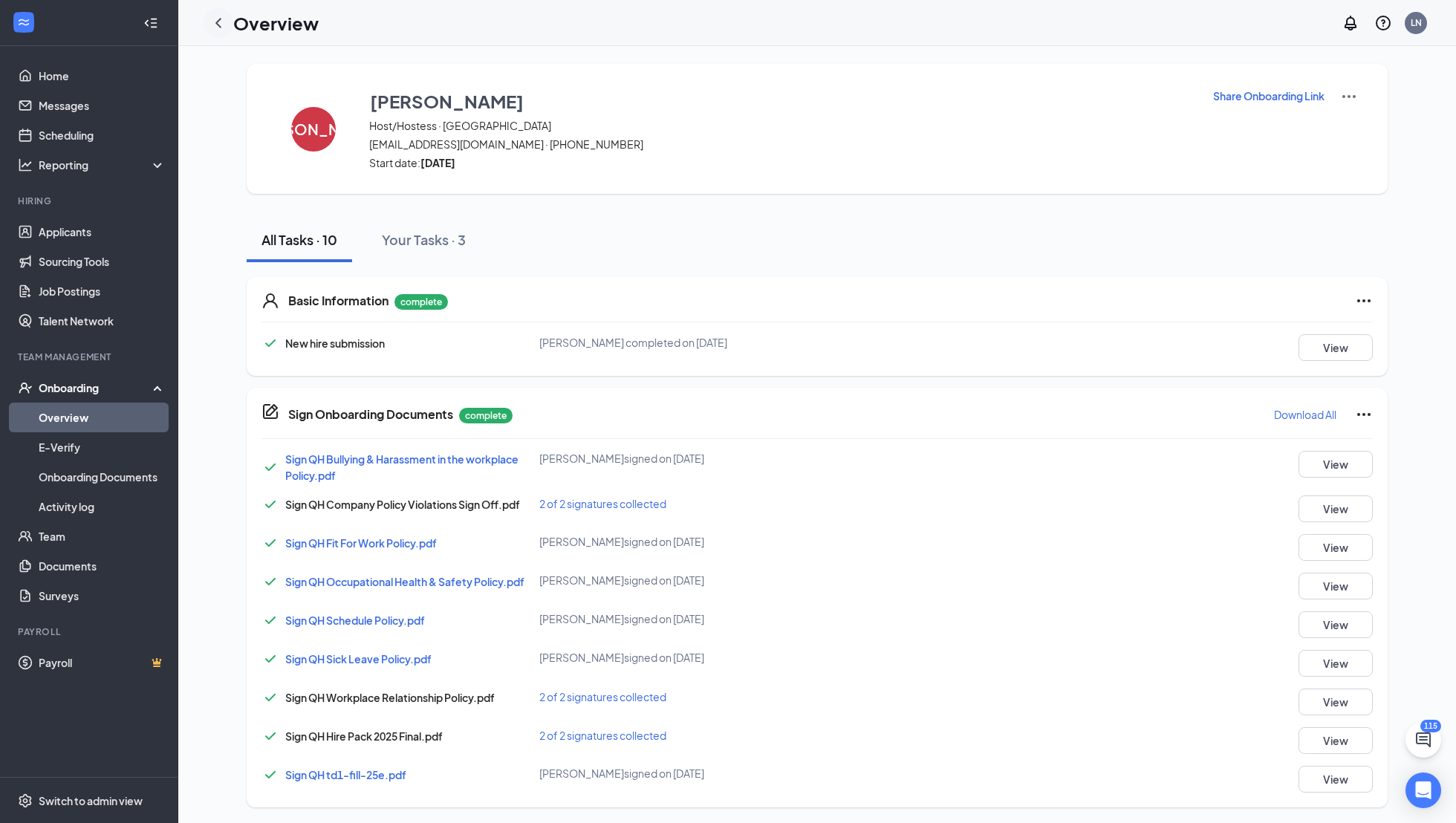
click at [215, 22] on icon "ChevronLeft" at bounding box center [219, 23] width 18 height 18
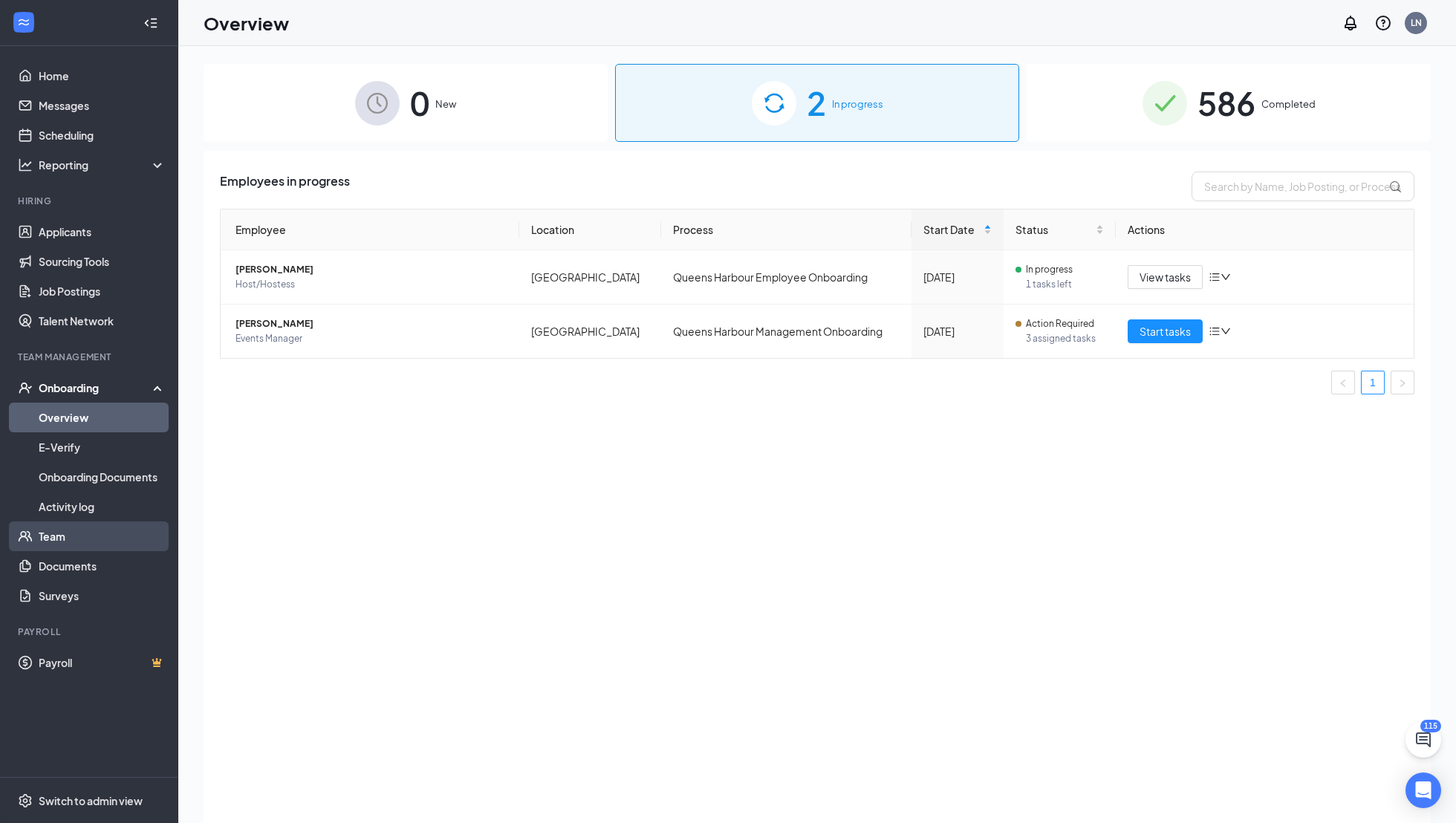
click at [52, 539] on link "Team" at bounding box center [102, 537] width 127 height 30
